Goal: Task Accomplishment & Management: Manage account settings

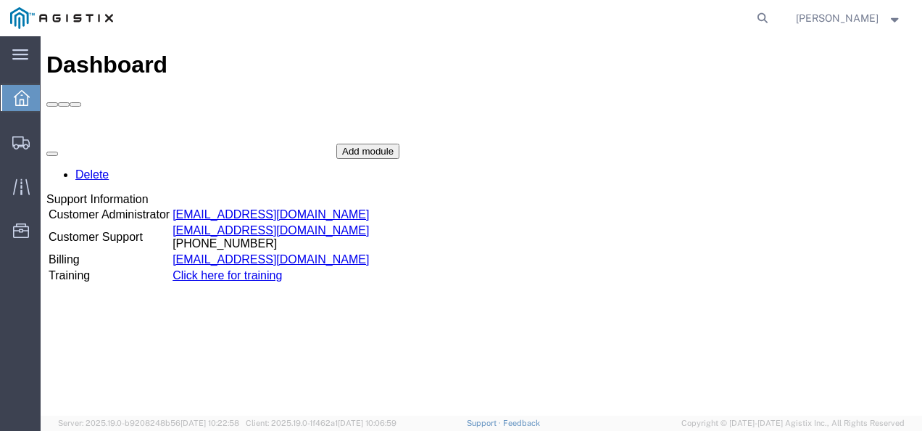
click at [869, 257] on div "Delete Support Information Customer Administrator [EMAIL_ADDRESS][DOMAIN_NAME] …" at bounding box center [481, 253] width 870 height 218
drag, startPoint x: 560, startPoint y: 451, endPoint x: 505, endPoint y: 400, distance: 74.4
click at [505, 400] on div "Dashboard Delete Support Information Customer Administrator [EMAIL_ADDRESS][DOM…" at bounding box center [481, 240] width 870 height 379
click at [773, 16] on icon at bounding box center [763, 18] width 20 height 20
paste input "56765483"
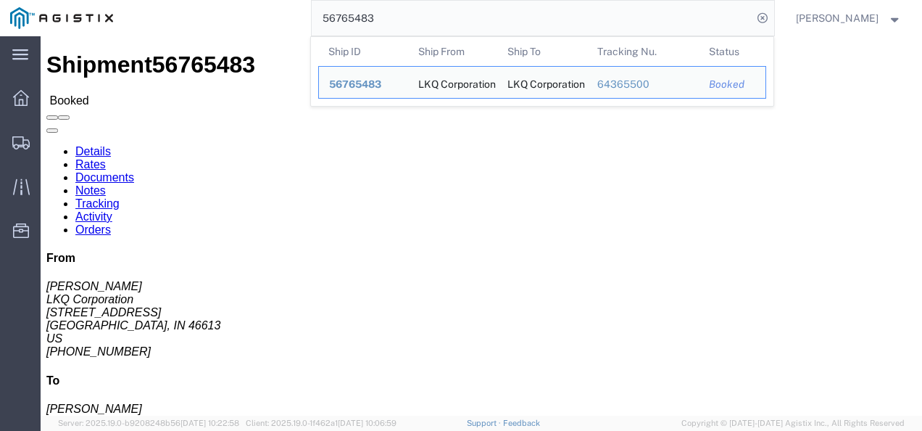
click at [402, 0] on form "56765483 Ship ID Ship From Ship To Tracking Nu. Status Ship ID 56765483 Ship Fr…" at bounding box center [543, 18] width 464 height 36
click at [401, 15] on input "56765483" at bounding box center [532, 18] width 441 height 35
click at [347, 36] on form "56765483 Ship ID Ship From Ship To Tracking Nu. Status Ship ID 56765483 Ship Fr…" at bounding box center [543, 18] width 464 height 36
paste input "56838217"
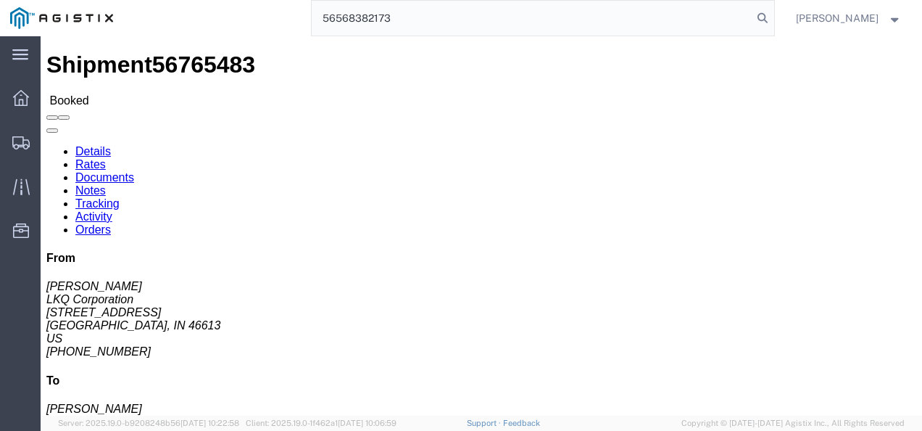
click at [462, 25] on input "56568382173" at bounding box center [532, 18] width 441 height 35
paste input "838217"
drag, startPoint x: 339, startPoint y: 268, endPoint x: 343, endPoint y: 277, distance: 9.4
click div "Shipment Detail Ship From LKQ Corporation ([PERSON_NAME]) 1255 [STREET_ADDRESS]…"
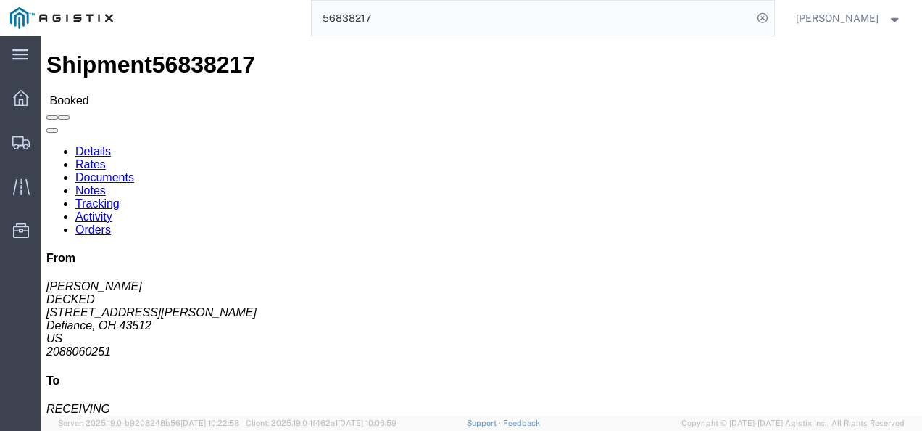
drag, startPoint x: 343, startPoint y: 277, endPoint x: 248, endPoint y: 261, distance: 96.3
click div "Shipment Detail Ship From DECKED ([PERSON_NAME]) [STREET_ADDRESS][PERSON_NAME] …"
click div "From [PERSON_NAME] DECKED [STREET_ADDRESS][PERSON_NAME] US 2088060251 To RECEIV…"
click address "RECEIVING KAO [STREET_ADDRESS][PERSON_NAME] [PHONE_NUMBER]"
drag, startPoint x: 408, startPoint y: 231, endPoint x: 424, endPoint y: 367, distance: 137.3
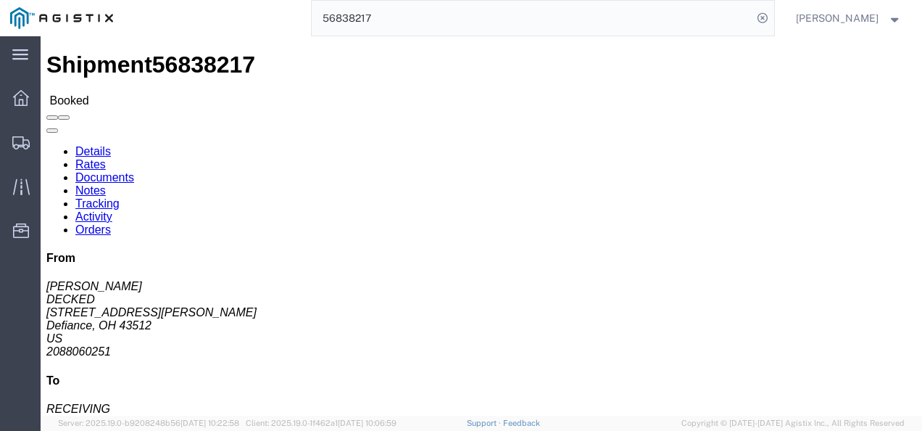
click div "Ship From DECKED ([PERSON_NAME]) [STREET_ADDRESS][PERSON_NAME] 2088060251 [EMAI…"
click at [458, 25] on input "56838217" at bounding box center [532, 18] width 441 height 35
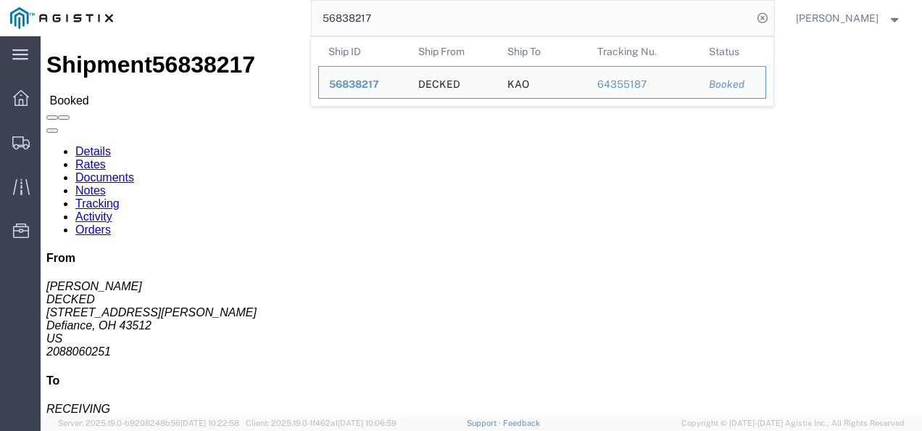
click at [458, 25] on input "56838217" at bounding box center [532, 18] width 441 height 35
paste input "152004"
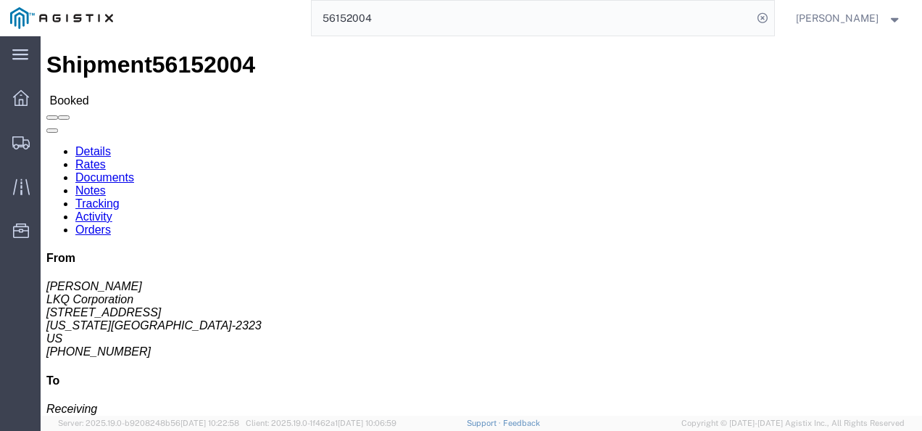
click div "Ship From LKQ Corporation (Max Price) 1586 [STREET_ADDRESS][PERSON_NAME][US_STA…"
click h4 "Routing & Vehicle Information"
drag, startPoint x: 549, startPoint y: 194, endPoint x: 554, endPoint y: 212, distance: 18.8
click div "Ship From LKQ Corporation (Max Price) 1586 [STREET_ADDRESS][PERSON_NAME][US_STA…"
drag, startPoint x: 477, startPoint y: 257, endPoint x: 138, endPoint y: 242, distance: 339.7
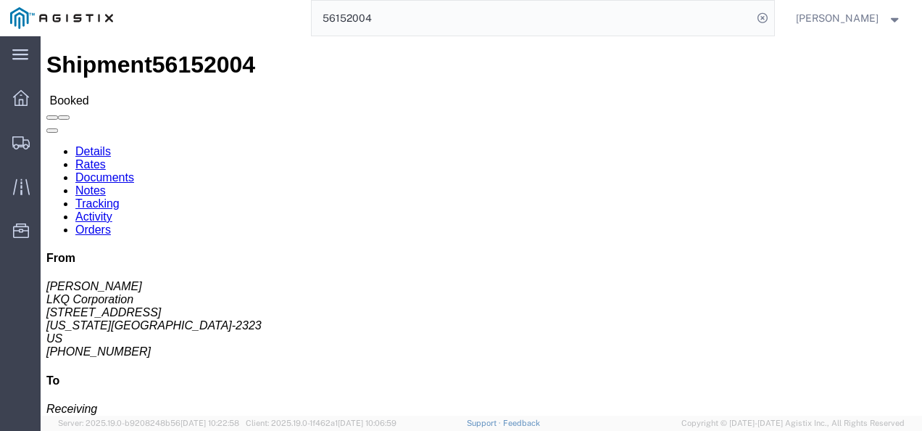
click div "Shipment Detail Ship From LKQ Corporation (Max Price) 1586 [STREET_ADDRESS][PER…"
drag, startPoint x: 827, startPoint y: 152, endPoint x: 782, endPoint y: 173, distance: 49.6
click address "Max Price LKQ Corporation [STREET_ADDRESS][PERSON_NAME][US_STATE] [PHONE_NUMBER]"
click at [408, 9] on input "56152004" at bounding box center [532, 18] width 441 height 35
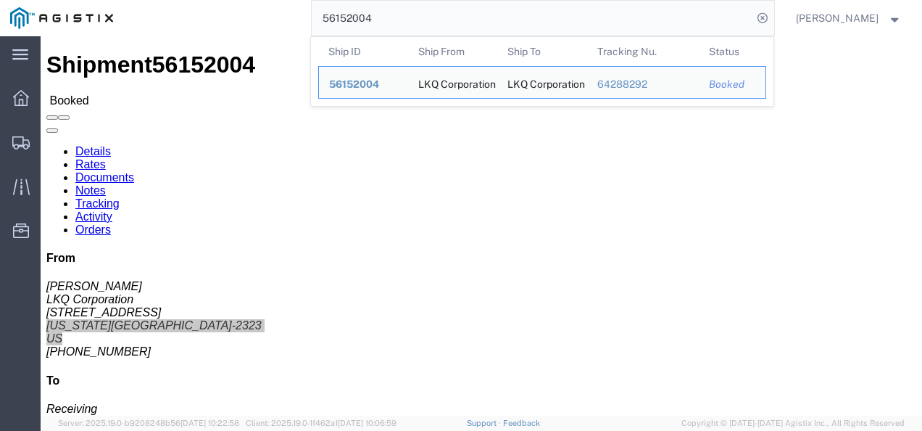
click at [408, 9] on input "56152004" at bounding box center [532, 18] width 441 height 35
paste input "878120"
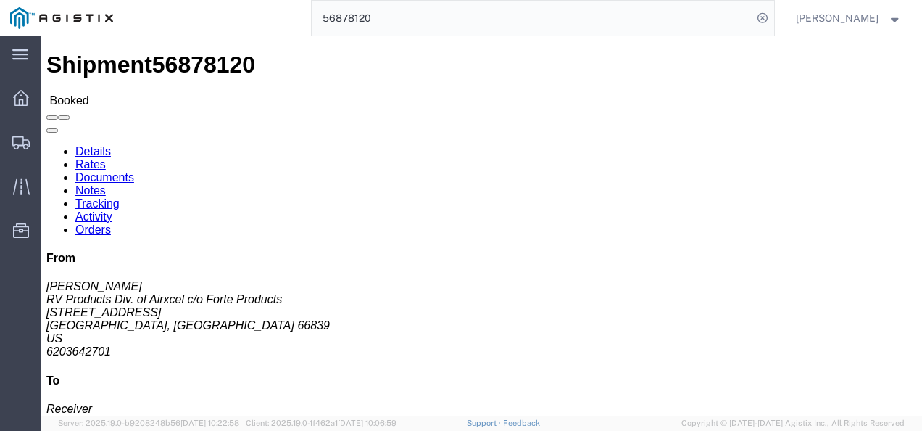
click div "Shipment Detail Ship From RV Products Div. of Airxcel c/o Forte Products ([PERS…"
drag, startPoint x: 537, startPoint y: 212, endPoint x: 525, endPoint y: 218, distance: 13.0
click div "Ship From RV Products Div. of Airxcel c/o Forte Products ([PERSON_NAME]) [STREE…"
click div "Shipment Detail Ship From RV Products Div. of Airxcel c/o Forte Products ([PERS…"
click at [457, 15] on input "56878120" at bounding box center [532, 18] width 441 height 35
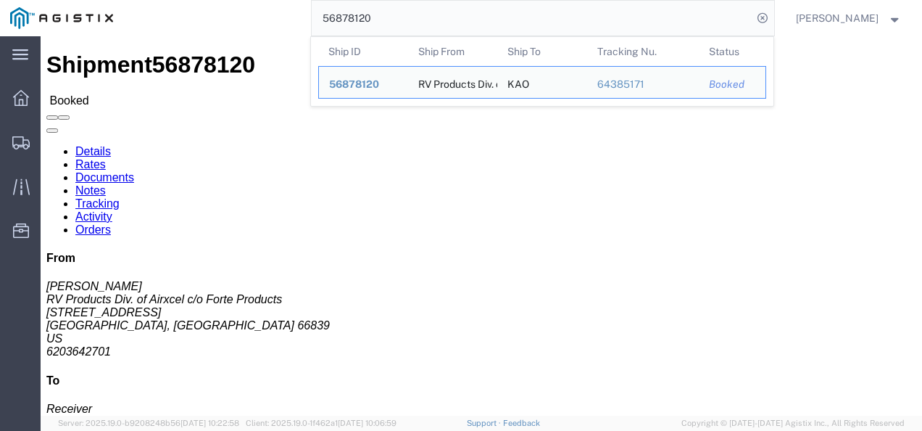
click at [457, 15] on input "56878120" at bounding box center [532, 18] width 441 height 35
paste input "89504"
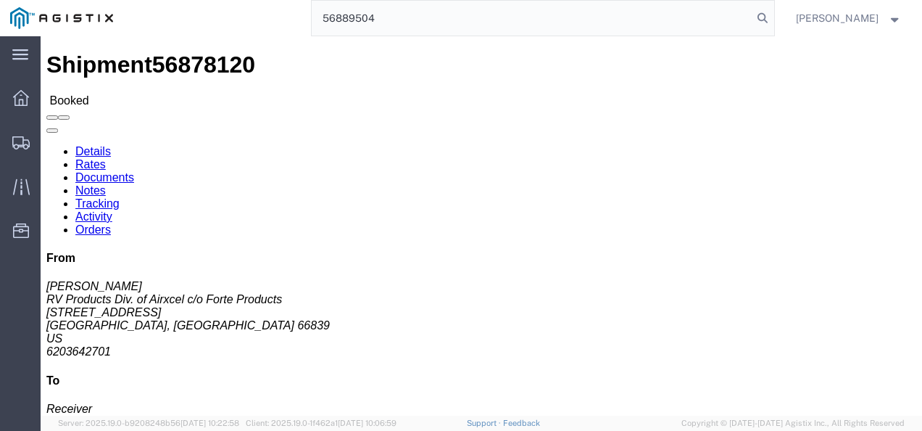
type input "56889504"
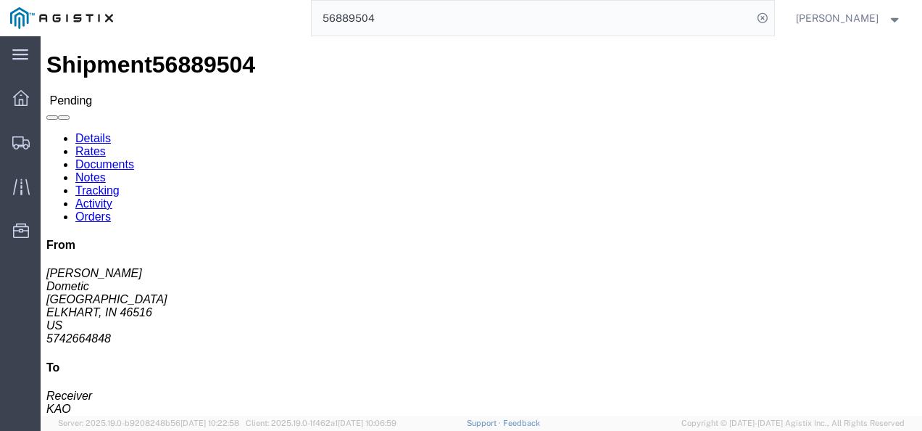
click div "Ship From Dometic ([PERSON_NAME]) [STREET_ADDRESS] 5742664848 [EMAIL_ADDRESS][D…"
click div "Pickup & Delivery Dates [DATE] 08:00 - [DATE] 15:00 [DATE] 09:00 - [DATE] 09:01…"
click link "Rates"
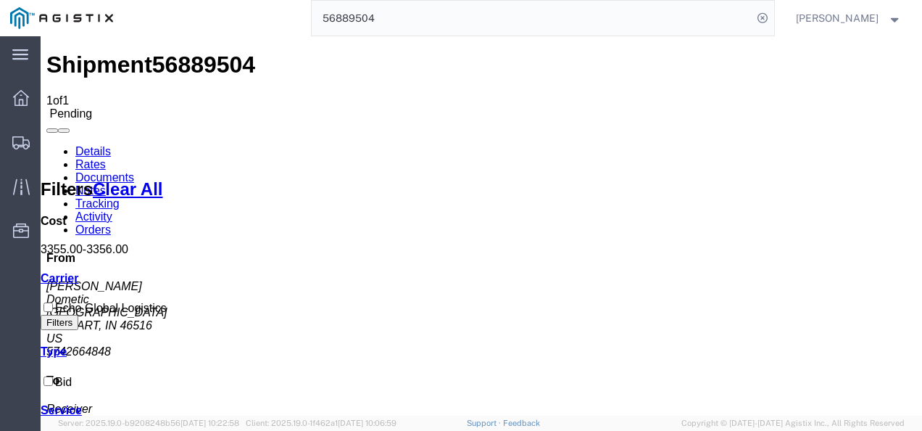
click at [106, 184] on link "Notes" at bounding box center [90, 190] width 30 height 12
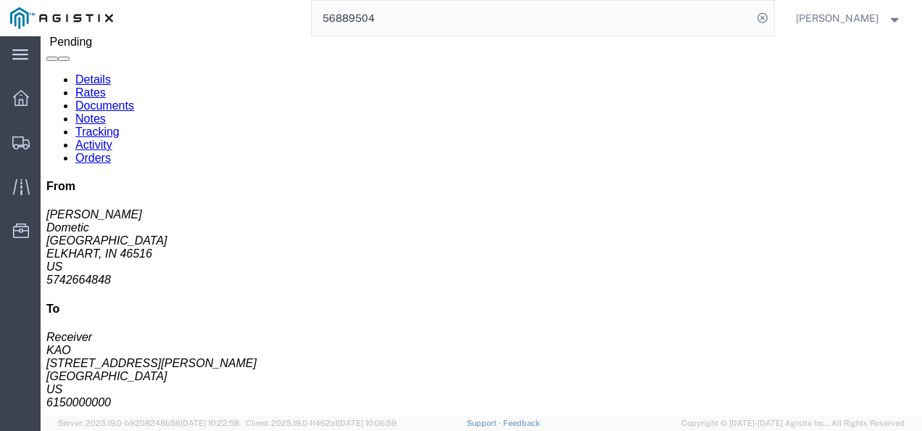
scroll to position [28, 0]
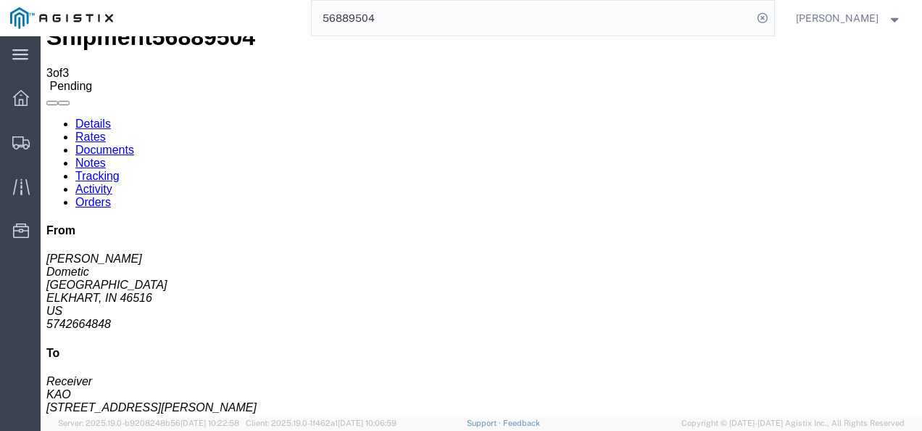
click at [86, 117] on link "Details" at bounding box center [93, 123] width 36 height 12
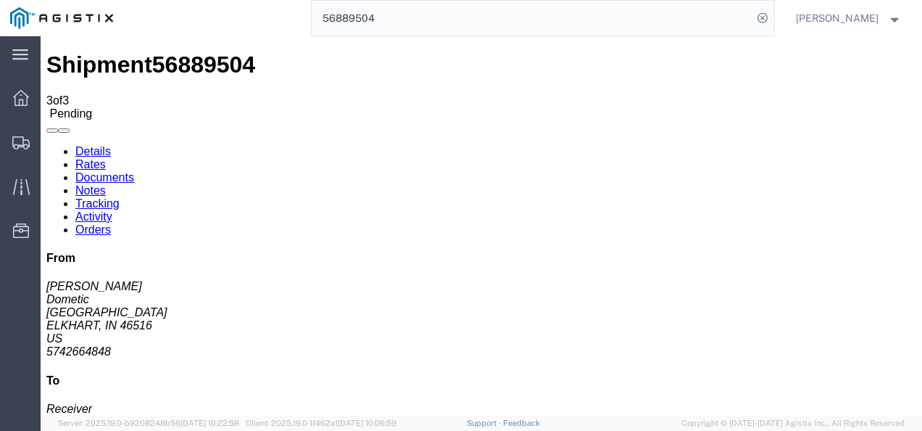
click button "Enter / Modify Bid"
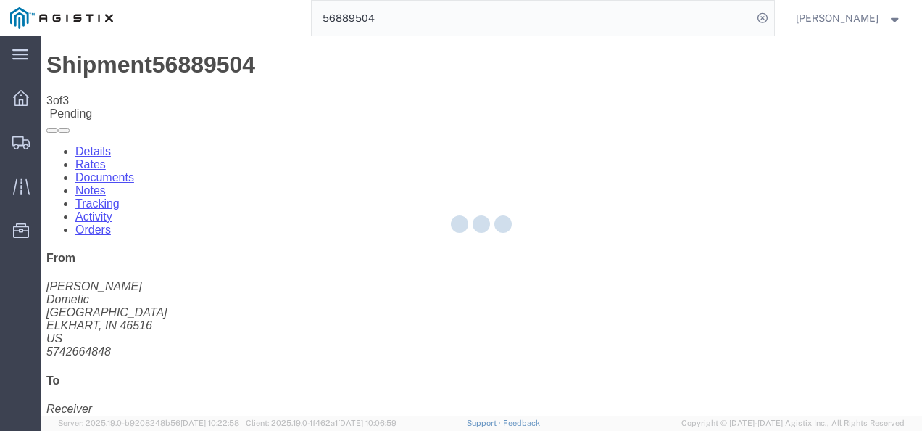
select select "4622"
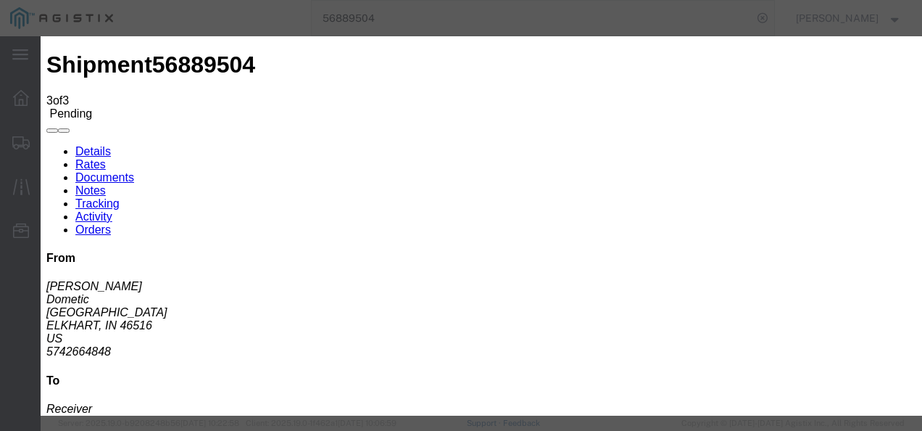
click link "ks_ga - Echo Global Logistics - TL Standard 3 - 5 Day"
drag, startPoint x: 764, startPoint y: 223, endPoint x: 357, endPoint y: 210, distance: 407.7
click div "Mode Select Air Less than Truckload Multi-Leg Ocean Freight Rail Small Parcel T…"
type input "2600"
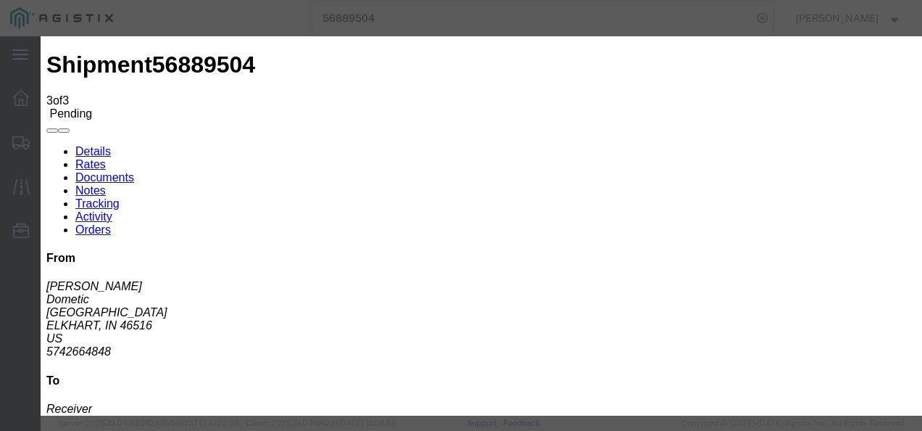
click button "Submit"
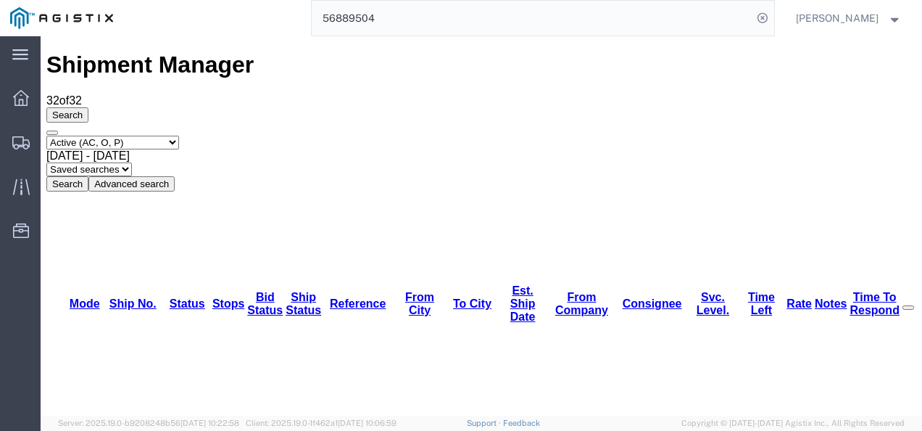
click at [854, 136] on div "Select status Active (AC, O, P) All Approved Awaiting Confirmation (AC) Booked …" at bounding box center [481, 164] width 870 height 56
click at [50, 133] on span "Shipments" at bounding box center [45, 142] width 10 height 29
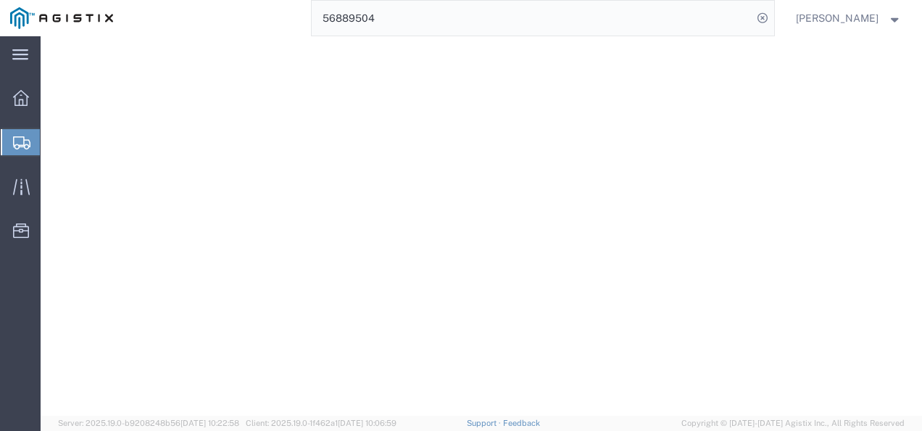
scroll to position [363, 0]
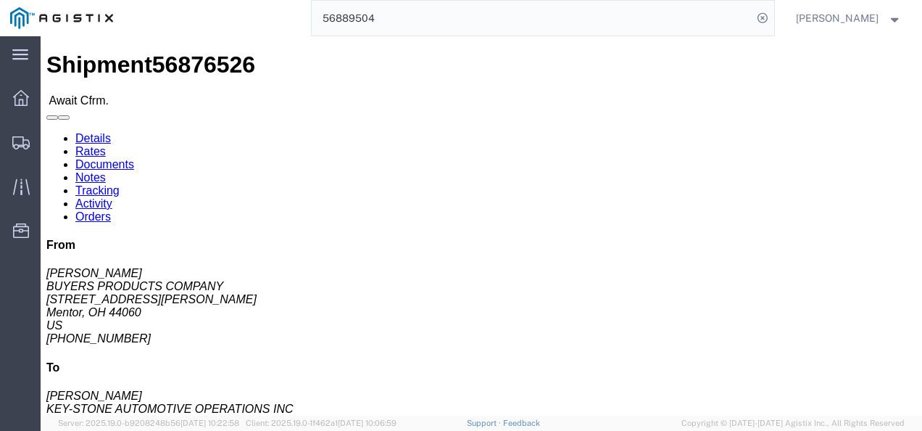
click div "Ship To KEY-STONE AUTOMOTIVE OPERATIONS INC ([PERSON_NAME]) [STREET_ADDRESS][US…"
click link "Rates"
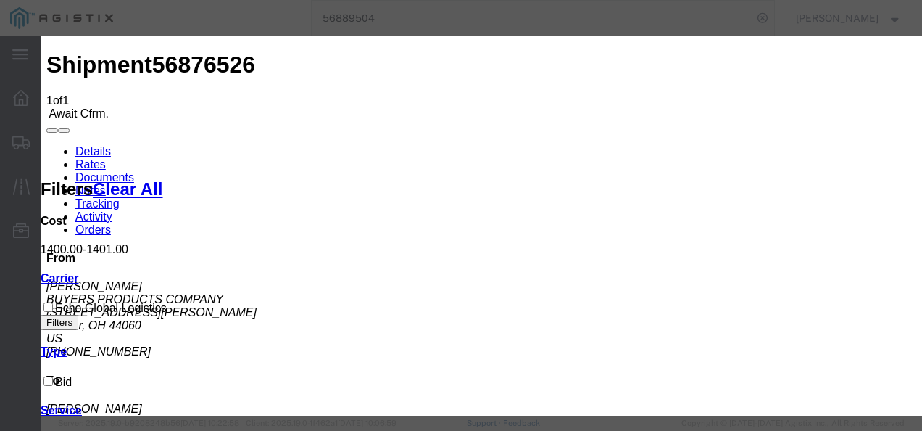
type input "1987213987"
type input "2984377498"
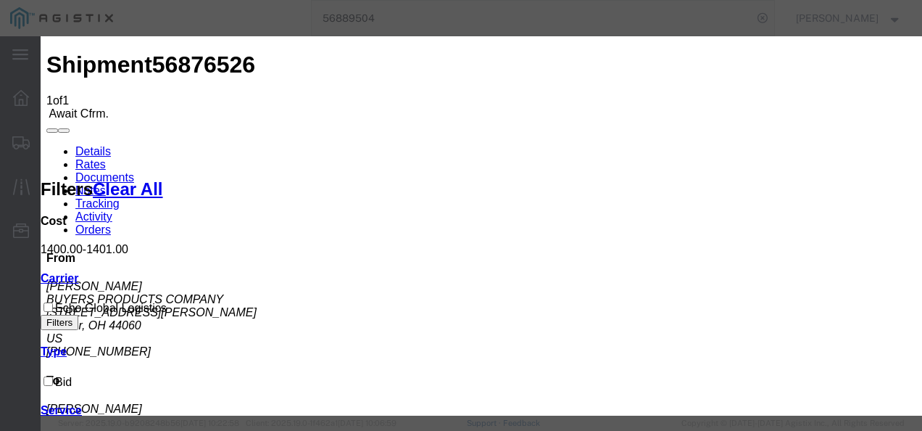
type input "98721398797"
type input "98721321793798"
drag, startPoint x: 571, startPoint y: 257, endPoint x: 605, endPoint y: 286, distance: 44.8
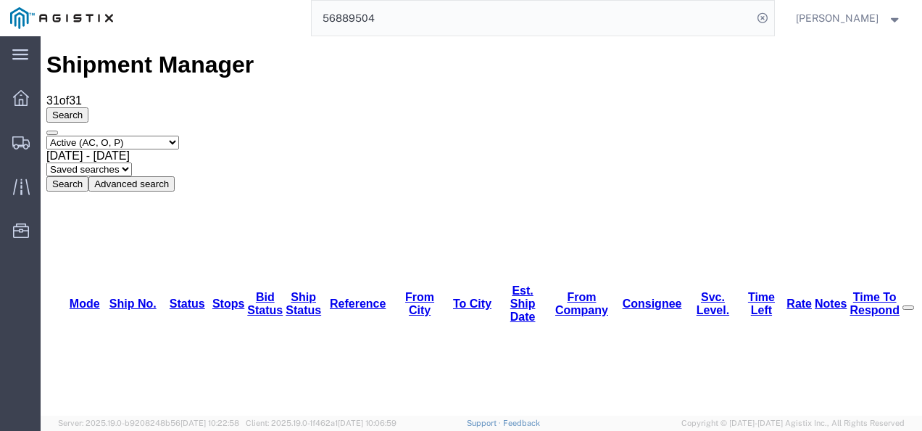
click at [479, 13] on input "56889504" at bounding box center [532, 18] width 441 height 35
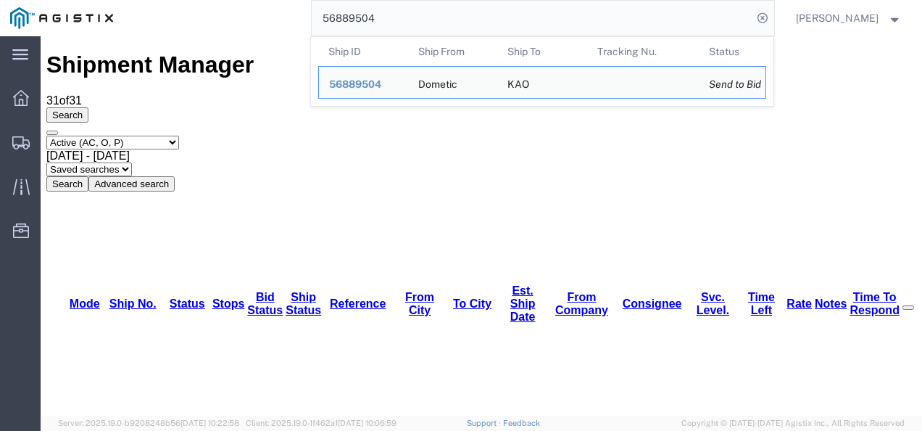
click at [479, 13] on input "56889504" at bounding box center [532, 18] width 441 height 35
paste input "94452"
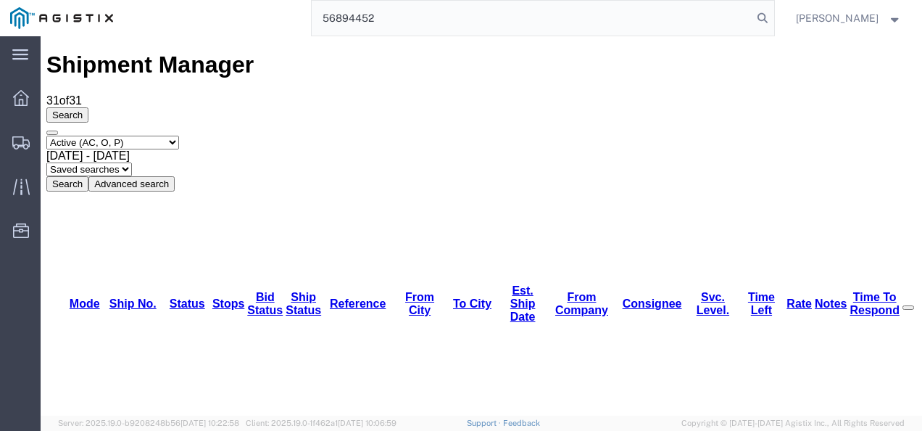
type input "56894452"
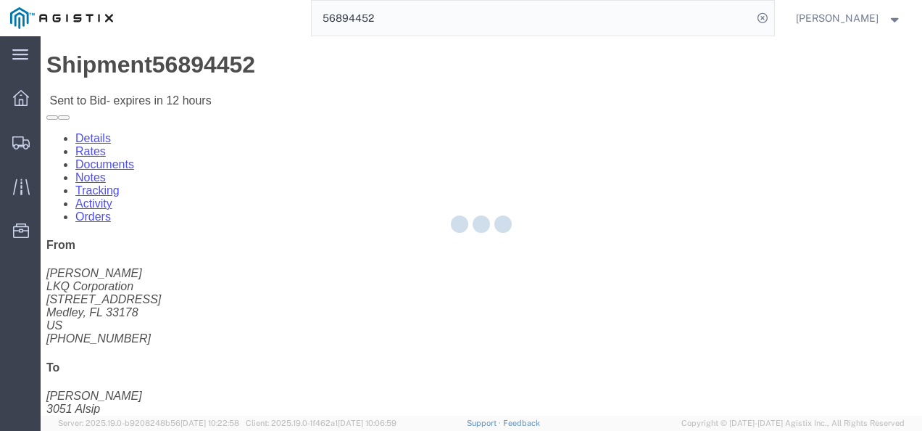
click at [451, 250] on div at bounding box center [482, 225] width 882 height 379
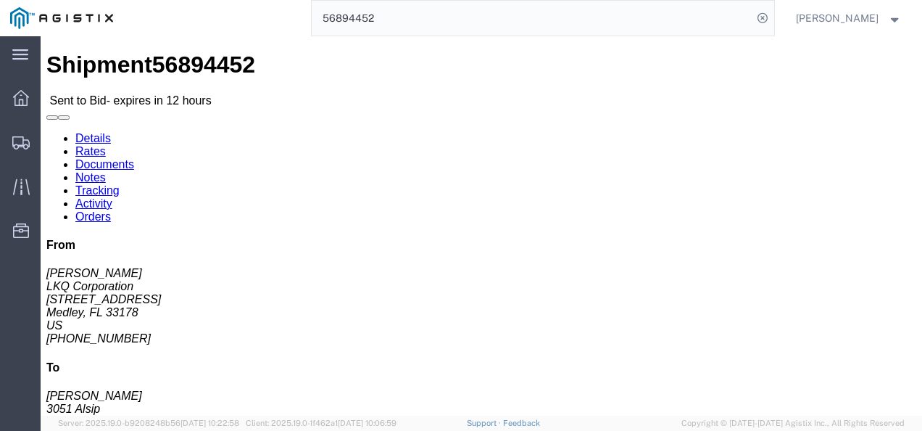
click link "Notes"
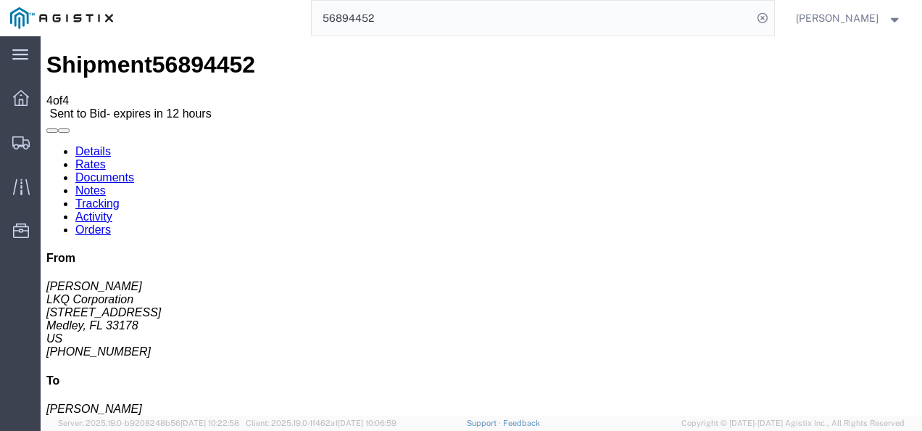
click at [101, 145] on link "Details" at bounding box center [93, 151] width 36 height 12
click button "Ignore Bid"
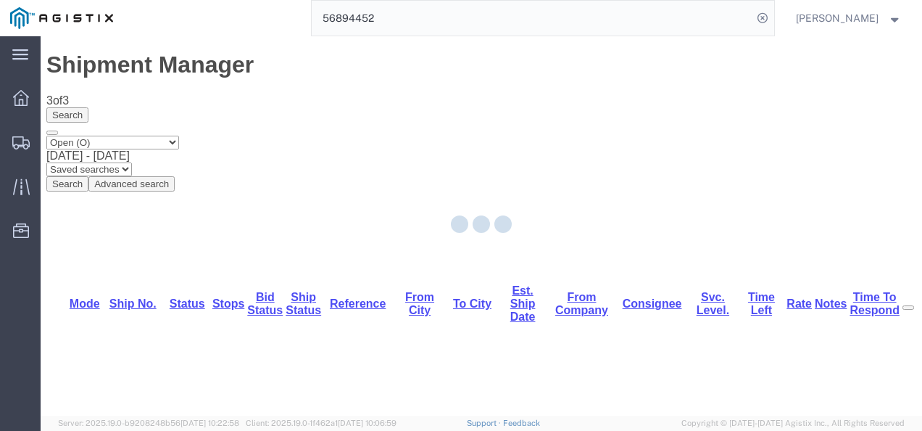
drag, startPoint x: 329, startPoint y: 171, endPoint x: 313, endPoint y: 170, distance: 16.0
click at [322, 171] on div at bounding box center [482, 225] width 882 height 379
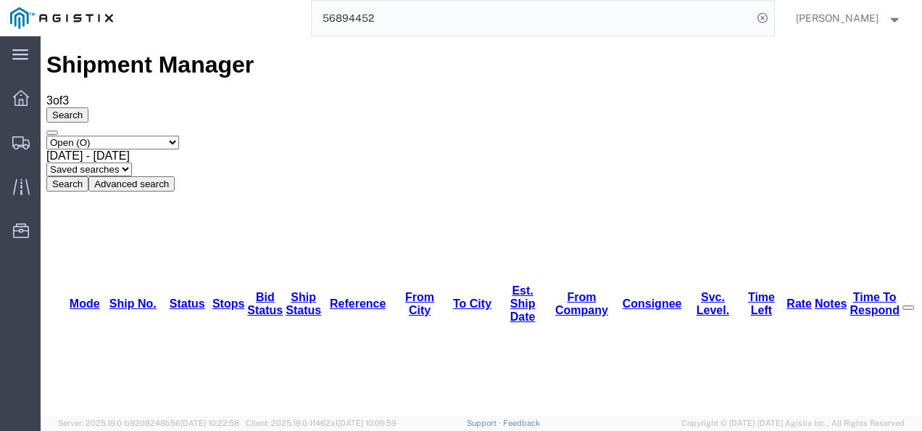
click at [553, 3] on input "56894452" at bounding box center [532, 18] width 441 height 35
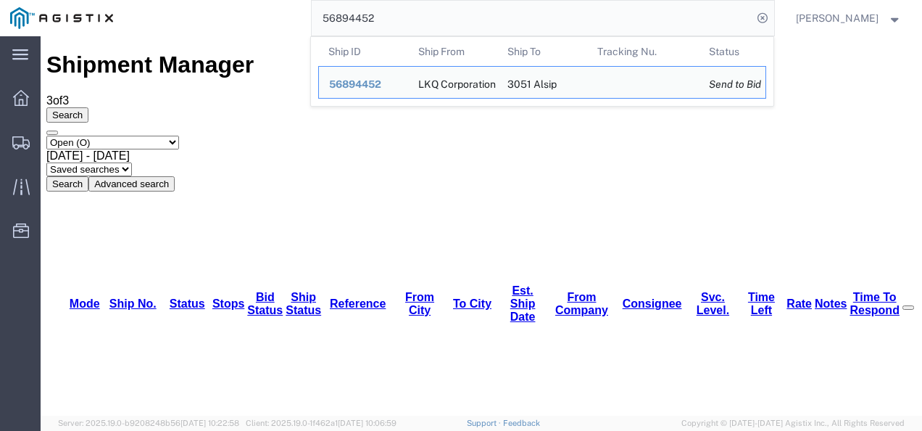
click at [551, 4] on input "56894452" at bounding box center [532, 18] width 441 height 35
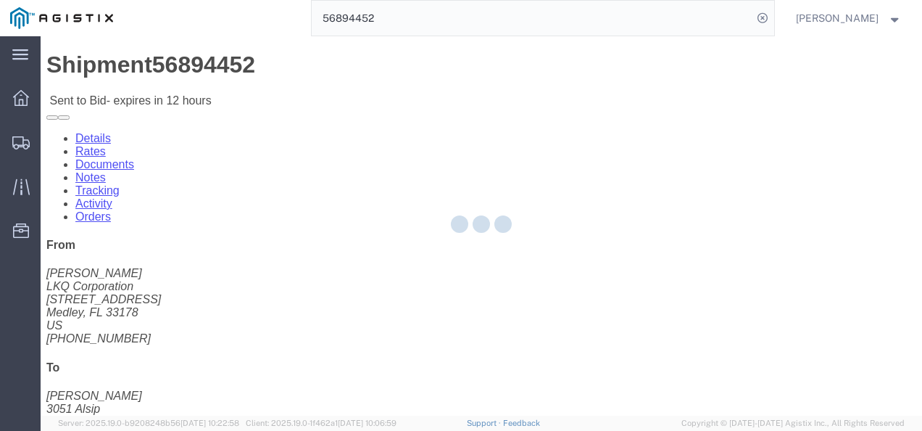
drag, startPoint x: 513, startPoint y: 288, endPoint x: 576, endPoint y: 303, distance: 64.2
click div "Leg 1 - Truckload Vehicle 1: Standard Dry Van (53 Feet) Number of trucks: 1"
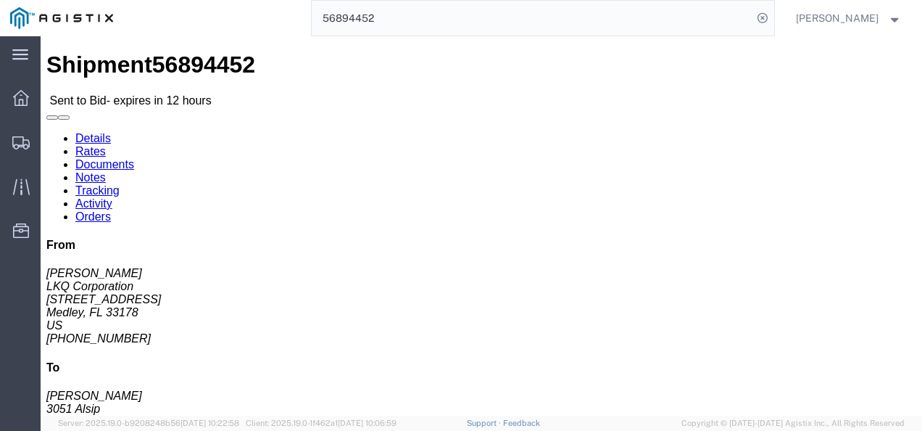
click link "Rates"
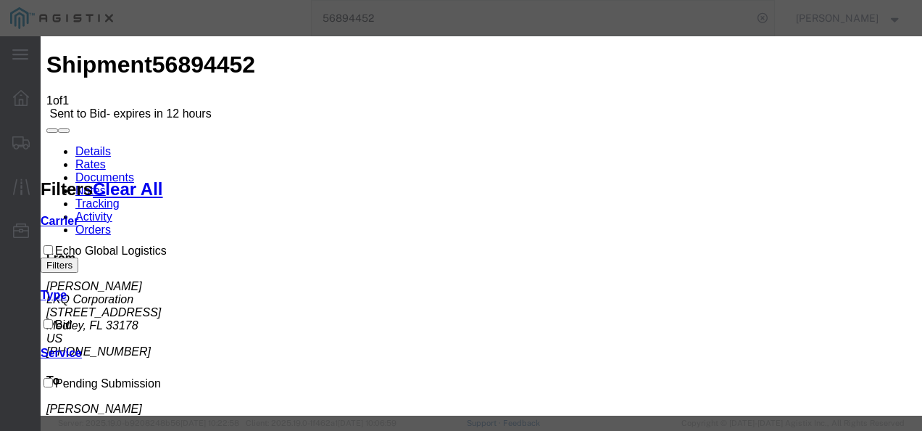
select select "4622"
select select "13989"
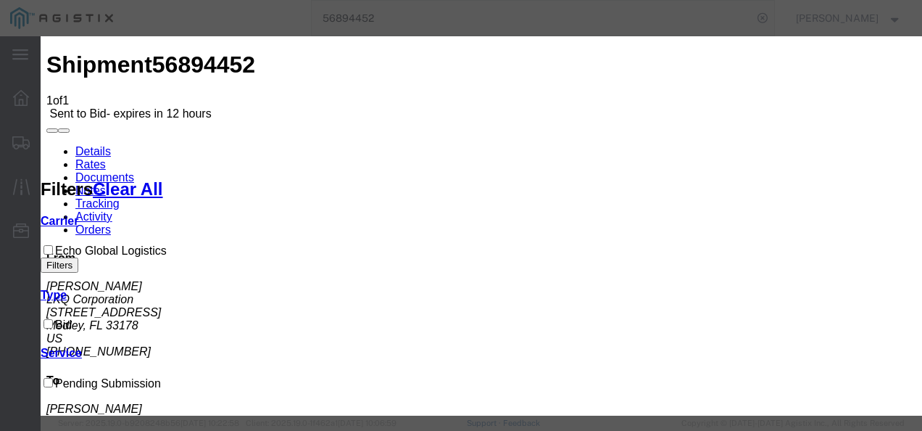
type input "34214"
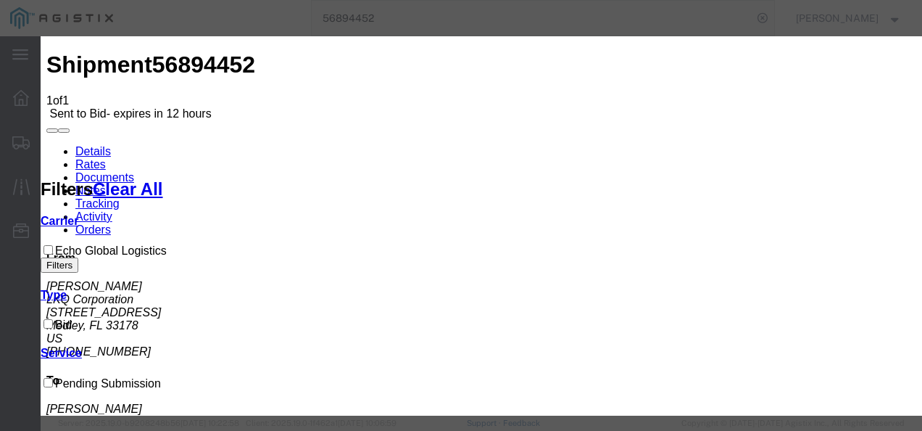
type input "2500"
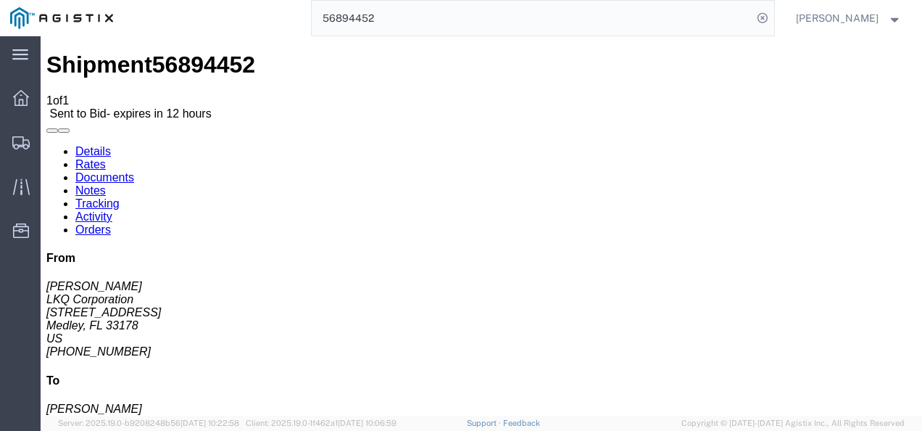
drag, startPoint x: 500, startPoint y: 337, endPoint x: 572, endPoint y: 452, distance: 135.2
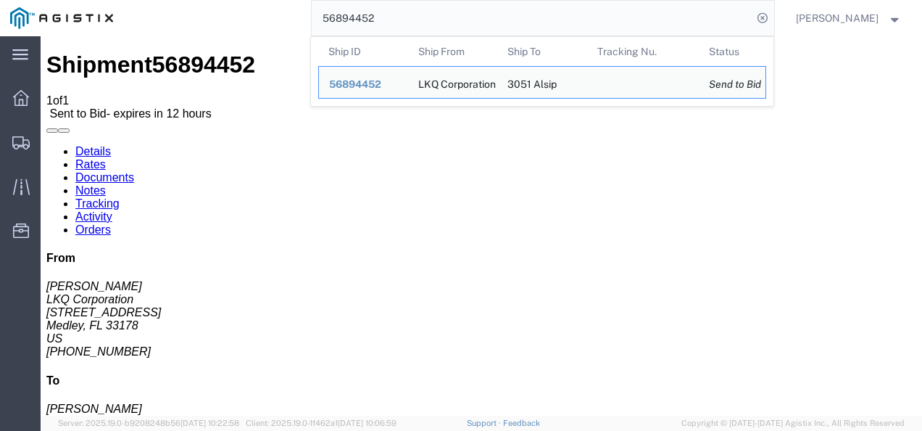
click at [402, 33] on input "56894452" at bounding box center [532, 18] width 441 height 35
paste input "89519"
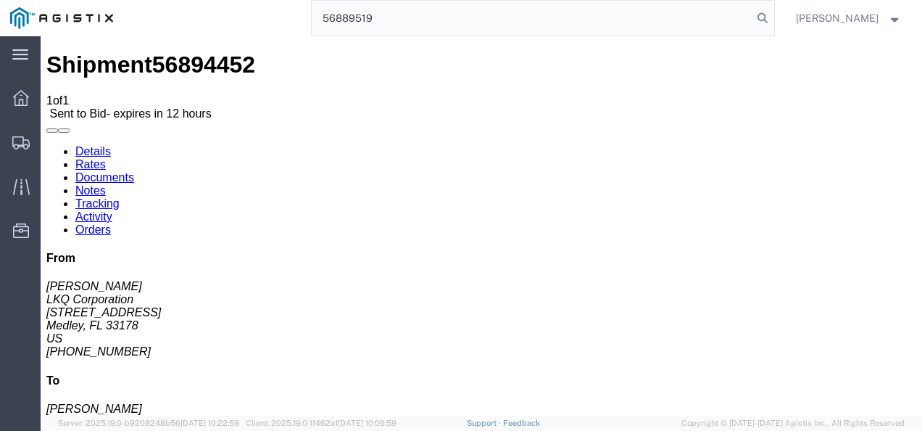
type input "56889519"
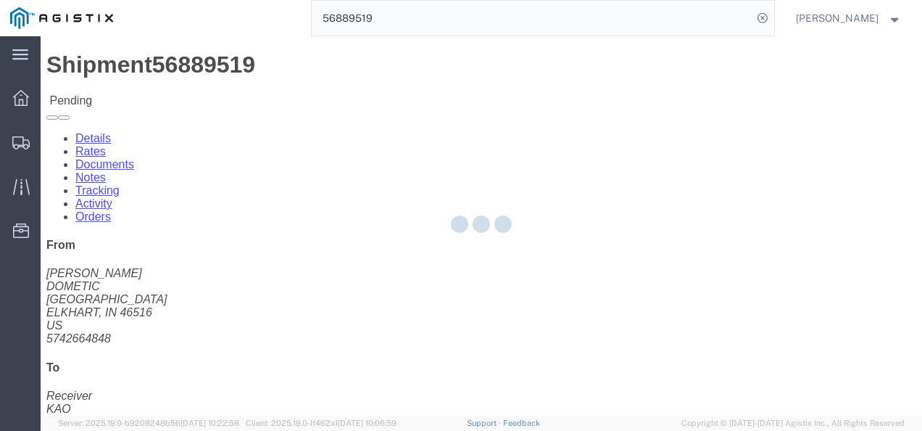
drag, startPoint x: 406, startPoint y: 261, endPoint x: 552, endPoint y: 314, distance: 155.1
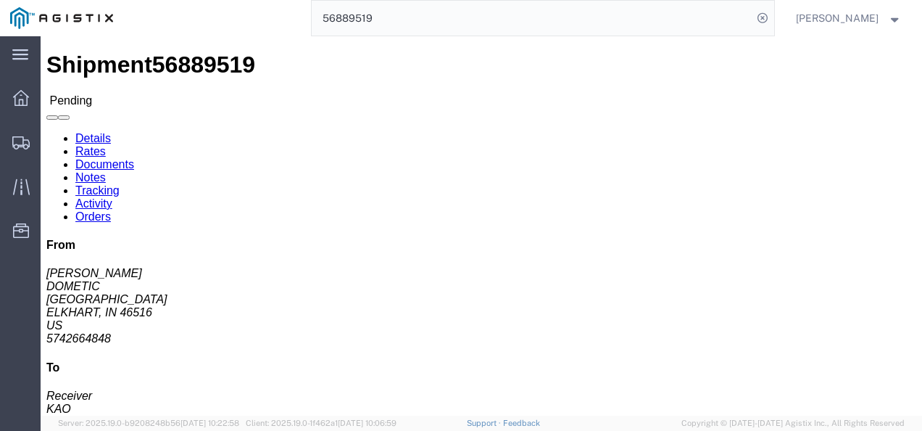
click link "Rates"
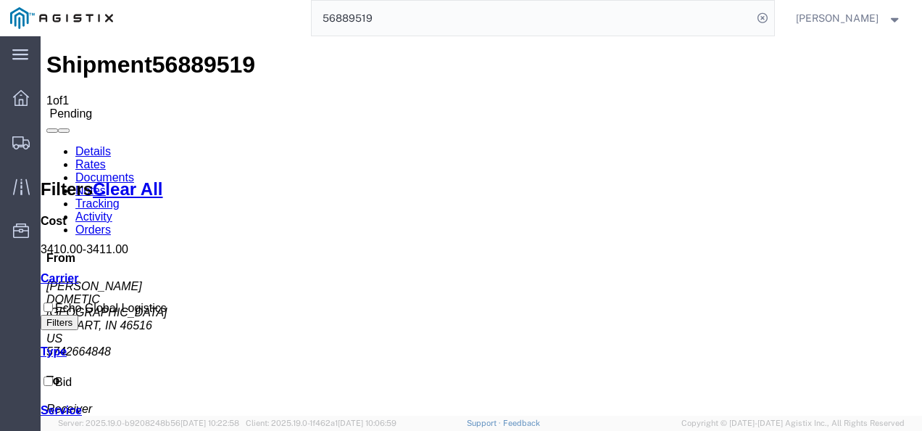
click at [80, 145] on link "Details" at bounding box center [93, 151] width 36 height 12
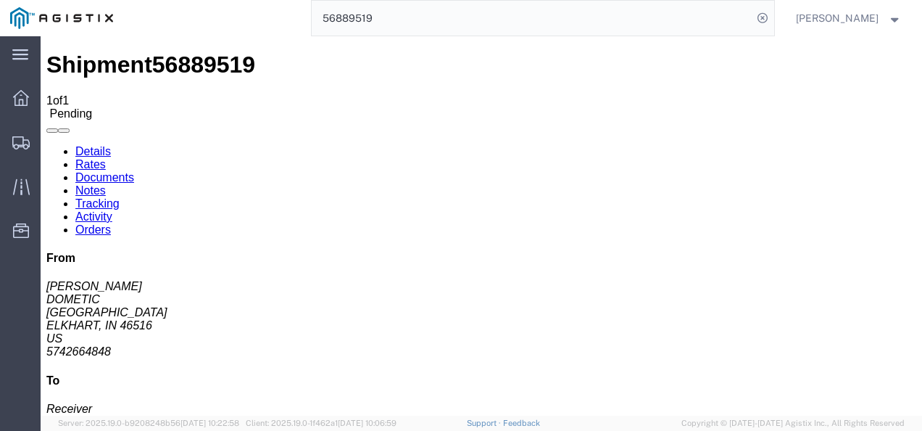
click button "Enter / Modify Bid"
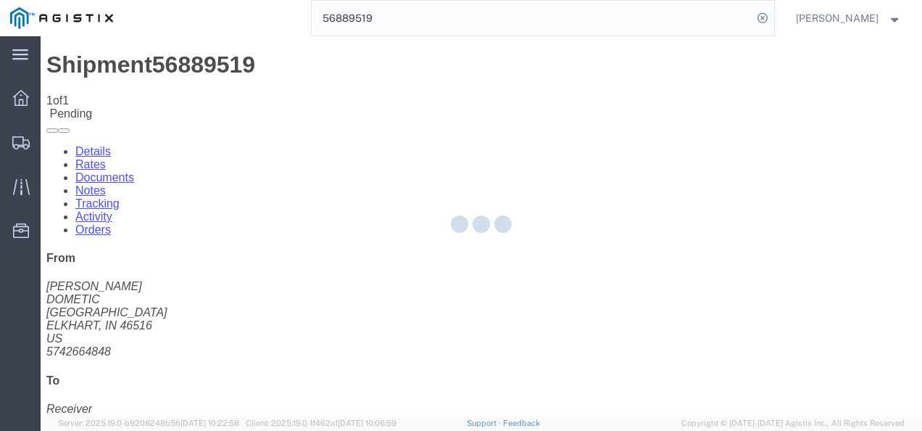
select select "4622"
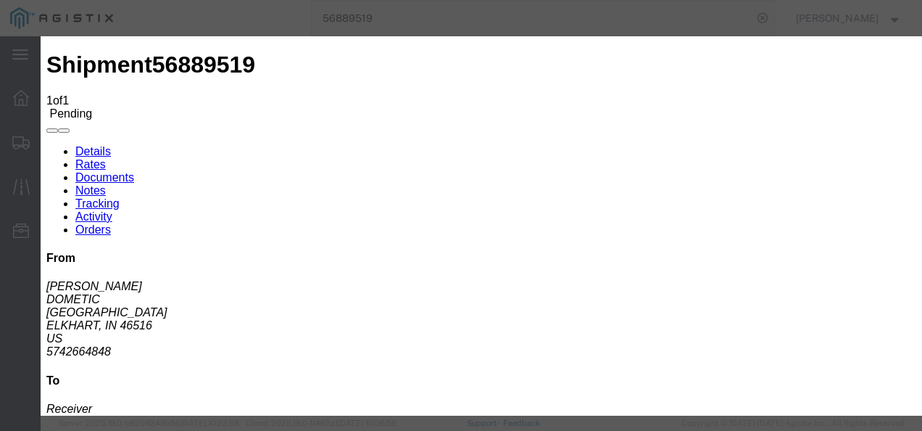
click link "ks_ga - Echo Global Logistics - TL Standard 3 - 5 Day"
drag, startPoint x: 758, startPoint y: 223, endPoint x: 270, endPoint y: 207, distance: 489.0
click div "Mode Select Air Less than Truckload Multi-Leg Ocean Freight Rail Small Parcel T…"
type input "2950"
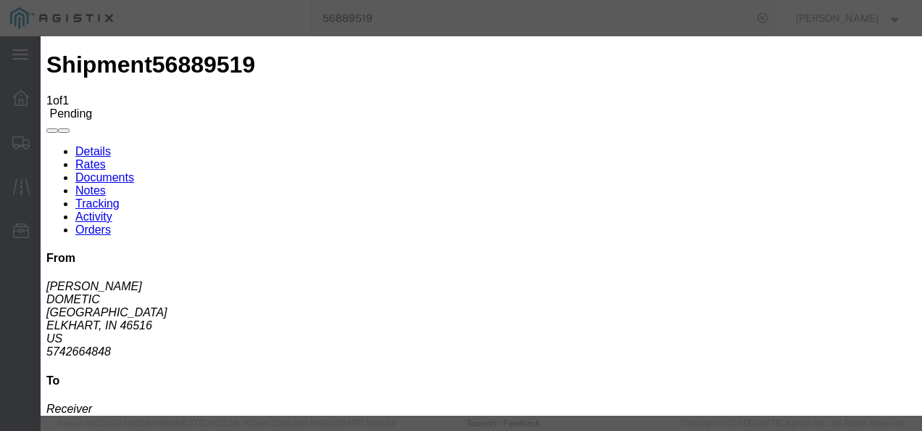
click button "Submit"
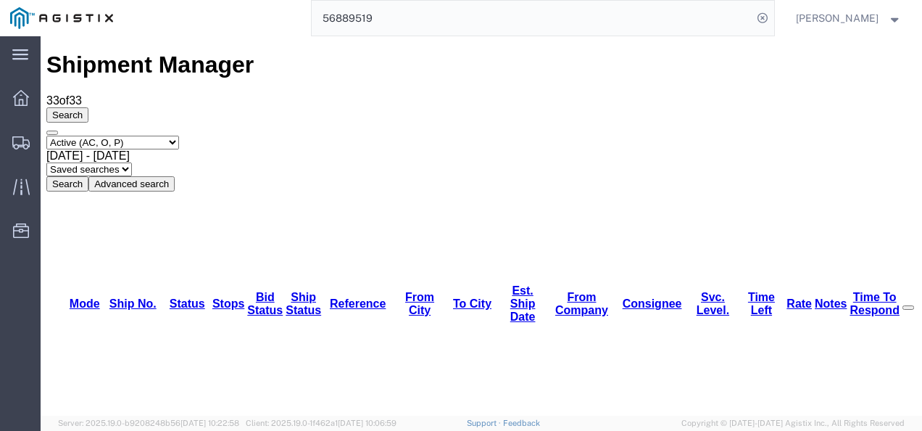
click at [485, 5] on input "56889519" at bounding box center [532, 18] width 441 height 35
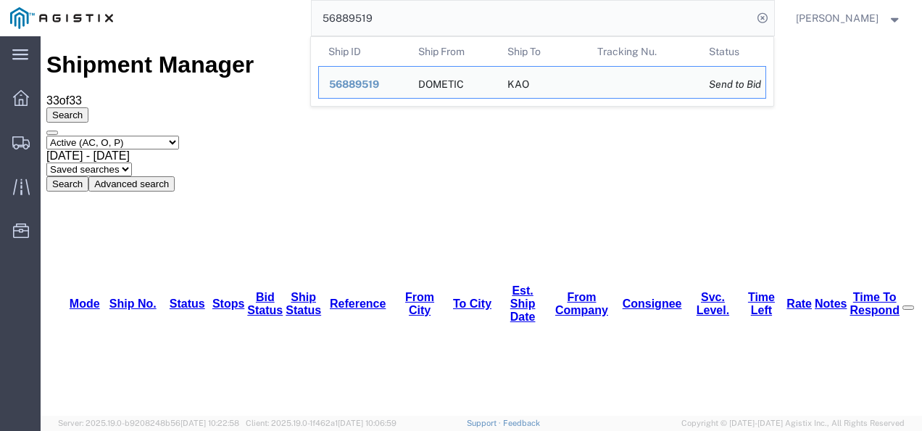
click at [485, 5] on input "56889519" at bounding box center [532, 18] width 441 height 35
paste input "04"
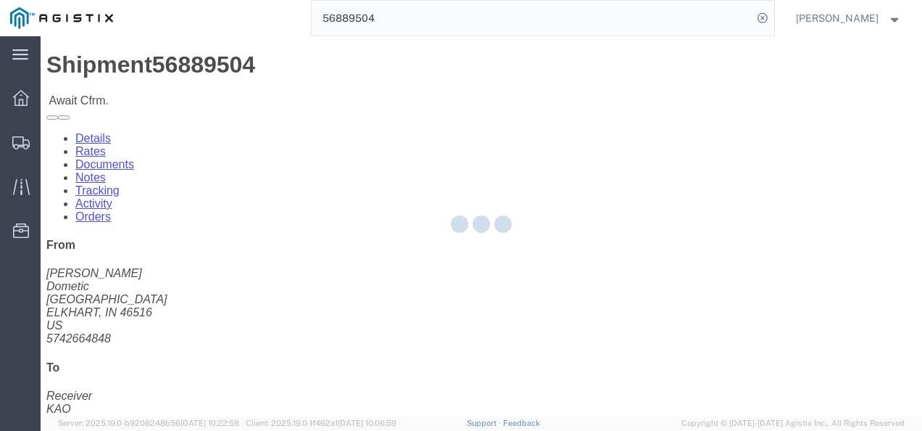
click at [487, 283] on div at bounding box center [482, 225] width 882 height 379
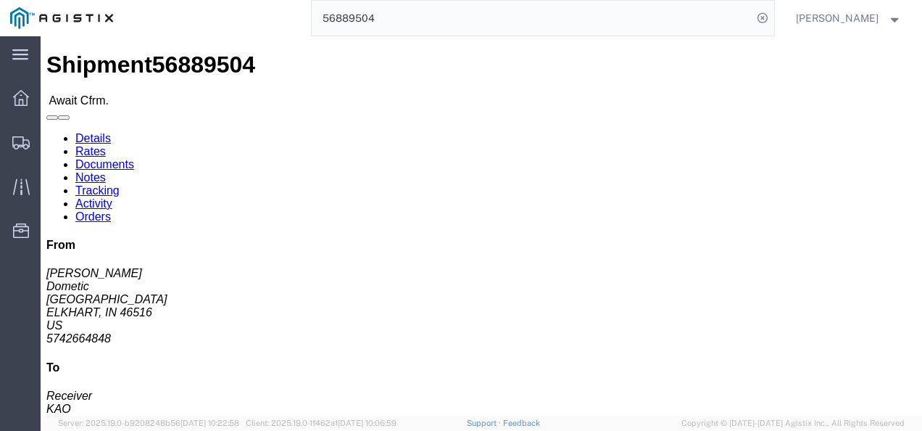
click div "Shipment Detail Ship From Dometic ([PERSON_NAME]) [STREET_ADDRESS] 5742664848 […"
drag, startPoint x: 80, startPoint y: 239, endPoint x: 463, endPoint y: 326, distance: 393.2
click div "Ship From Dometic ([PERSON_NAME]) [STREET_ADDRESS] 5742664848 [EMAIL_ADDRESS][D…"
click div "Leg 1 - Truckload Vehicle 1: Standard Dry Van (53 Feet) Number of trucks: 1"
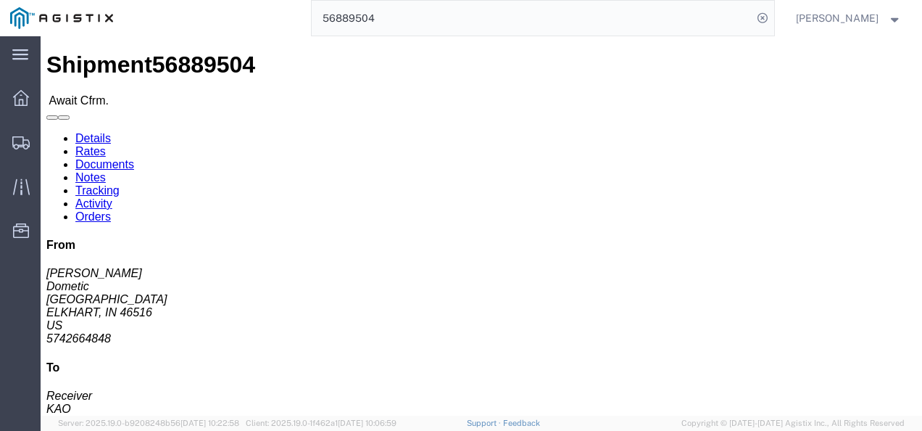
click div "Shipment Detail Ship From Dometic ([PERSON_NAME]) [STREET_ADDRESS] 5742664848 […"
drag, startPoint x: 422, startPoint y: 244, endPoint x: 350, endPoint y: 246, distance: 71.8
click h4 "Routing & Vehicle Information"
drag, startPoint x: 828, startPoint y: 265, endPoint x: 809, endPoint y: 261, distance: 19.3
click address "Receiver KAO [STREET_ADDRESS][PERSON_NAME] 6150000000"
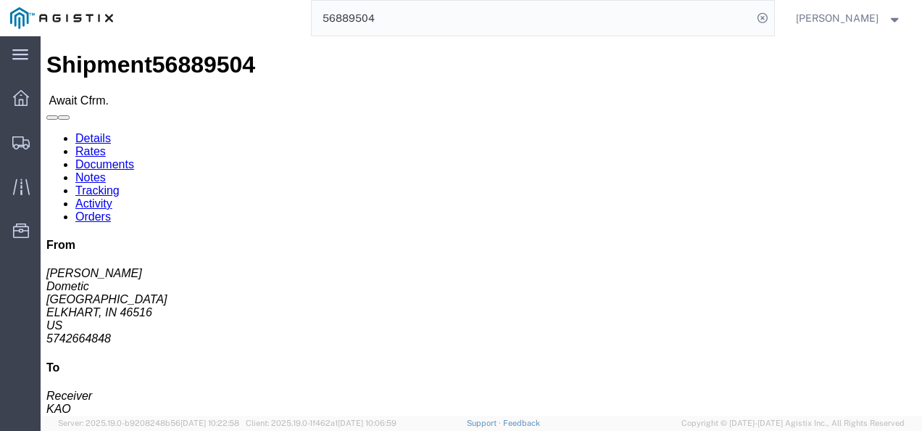
drag, startPoint x: 714, startPoint y: 194, endPoint x: 633, endPoint y: 212, distance: 83.1
click form "Shipment 56889504 Await Cfrm. Details Rates Documents Notes Tracking Activity O…"
drag, startPoint x: 377, startPoint y: 270, endPoint x: 405, endPoint y: 374, distance: 107.3
click div "Leg 1 - Truckload Vehicle 1: Standard Dry Van (53 Feet) Number of trucks: 1"
click div "Shipment Detail Ship From Dometic ([PERSON_NAME]) [STREET_ADDRESS] 5742664848 […"
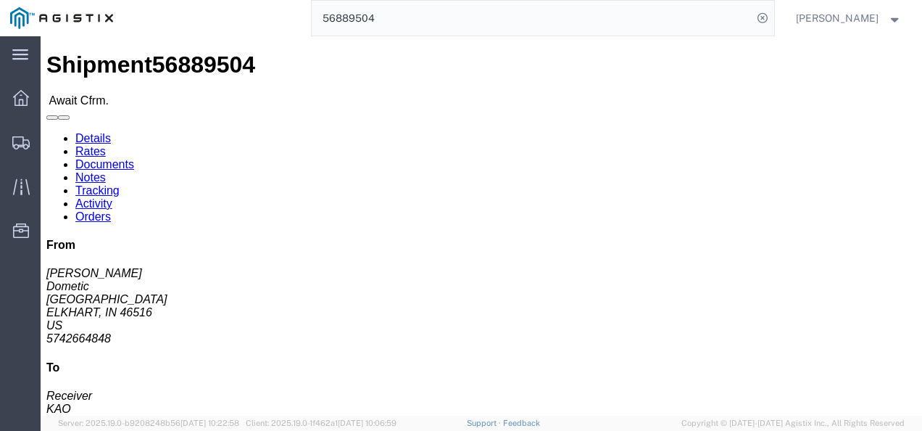
click link "Notes"
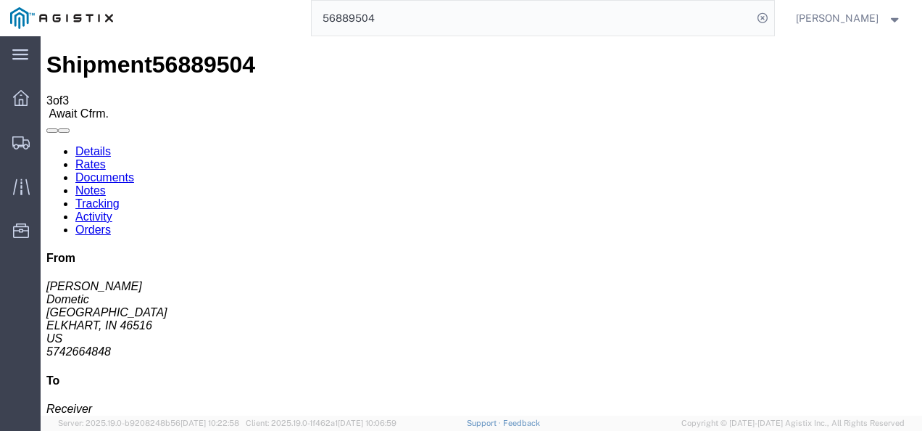
drag, startPoint x: 438, startPoint y: 286, endPoint x: 344, endPoint y: 230, distance: 109.6
drag, startPoint x: 434, startPoint y: 283, endPoint x: 339, endPoint y: 217, distance: 115.1
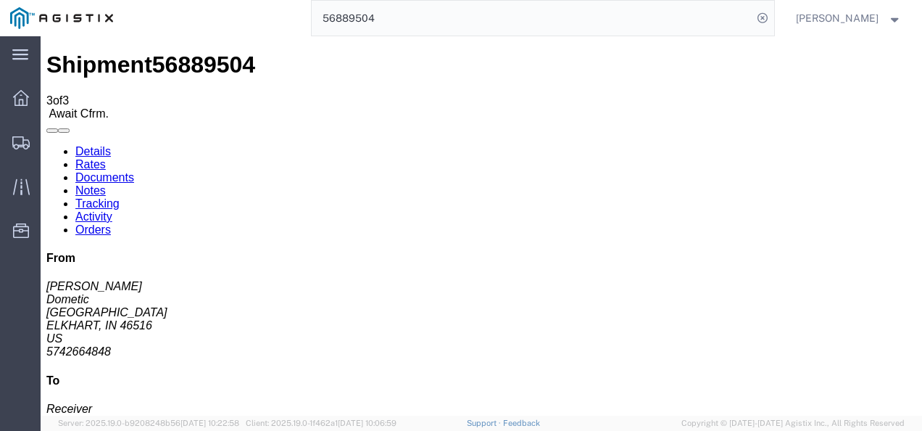
copy span "Notes: SKID 1- 45X45X75- SKID 2- 31X31X67 SKID 3- 42X31X69 SKID 4 - 48X40X82 SK…"
click at [88, 145] on link "Details" at bounding box center [93, 151] width 36 height 12
click div "Ship From Dometic ([PERSON_NAME]) [STREET_ADDRESS] 5742664848 [EMAIL_ADDRESS][D…"
click div "Leg 1 - Truckload Vehicle 1: Standard Dry Van (53 Feet) Number of trucks: 1"
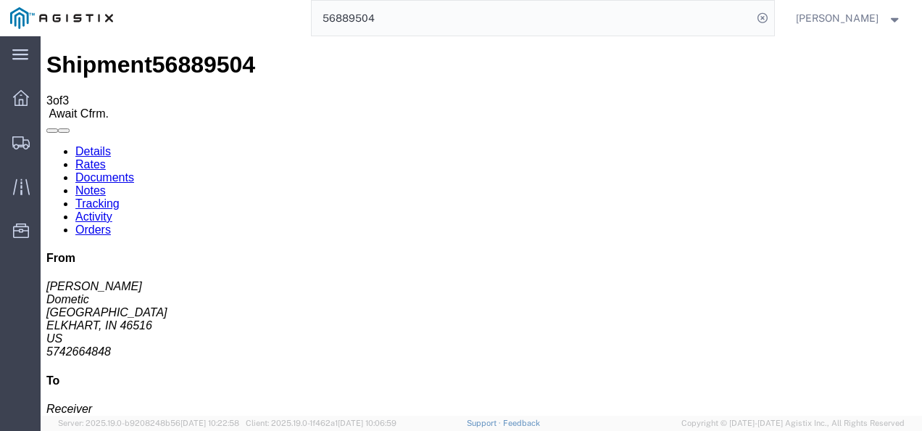
click link "Notes"
drag, startPoint x: 436, startPoint y: 284, endPoint x: 339, endPoint y: 212, distance: 120.7
copy span "Notes: SKID 1- 45X45X75- SKID 2- 31X31X67 SKID 3- 42X31X69 SKID 4 - 48X40X82 SK…"
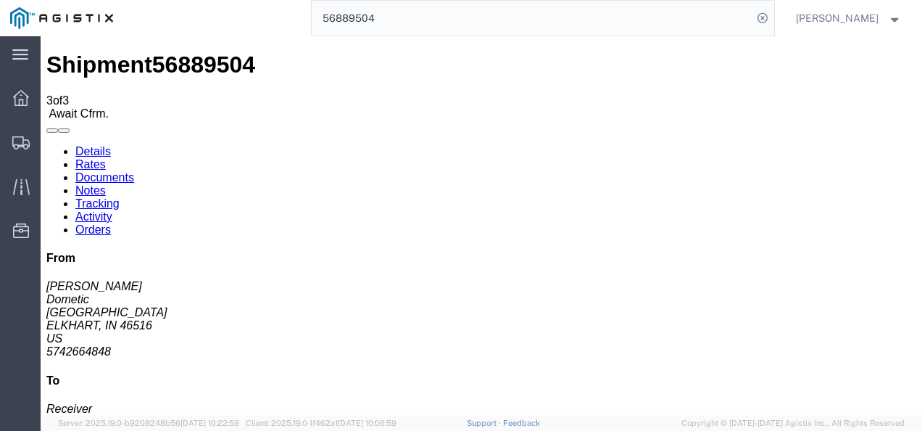
click at [416, 6] on input "56889504" at bounding box center [532, 18] width 441 height 35
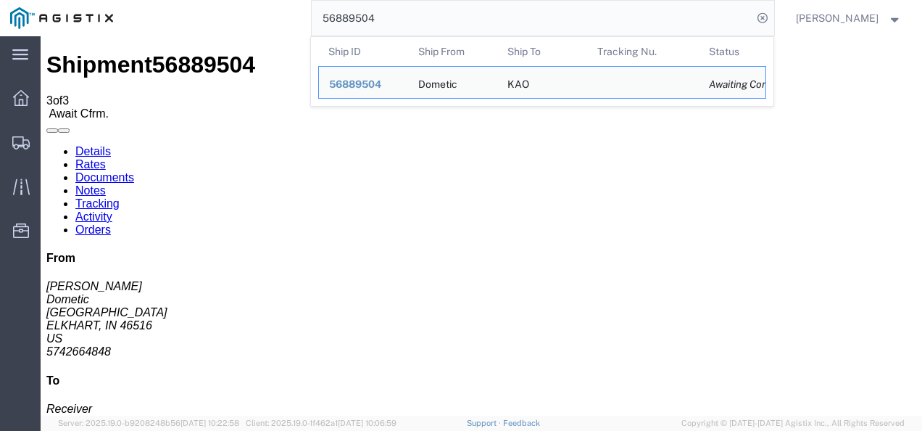
click at [416, 6] on input "56889504" at bounding box center [532, 18] width 441 height 35
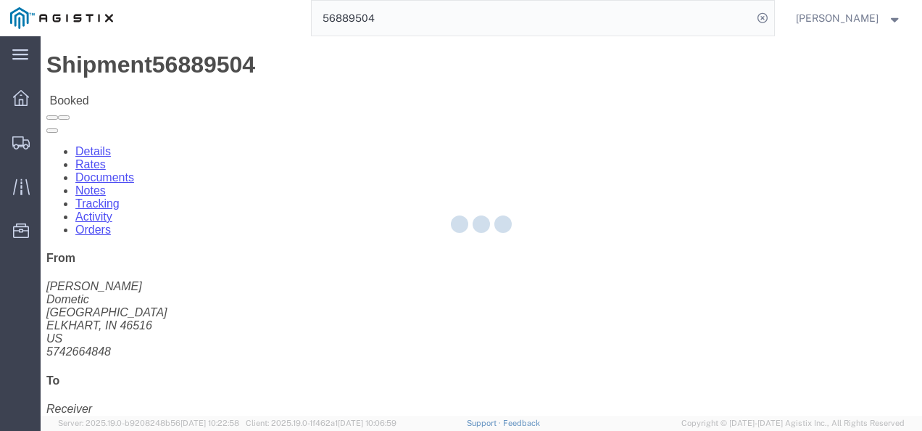
click at [437, 246] on div at bounding box center [482, 225] width 882 height 379
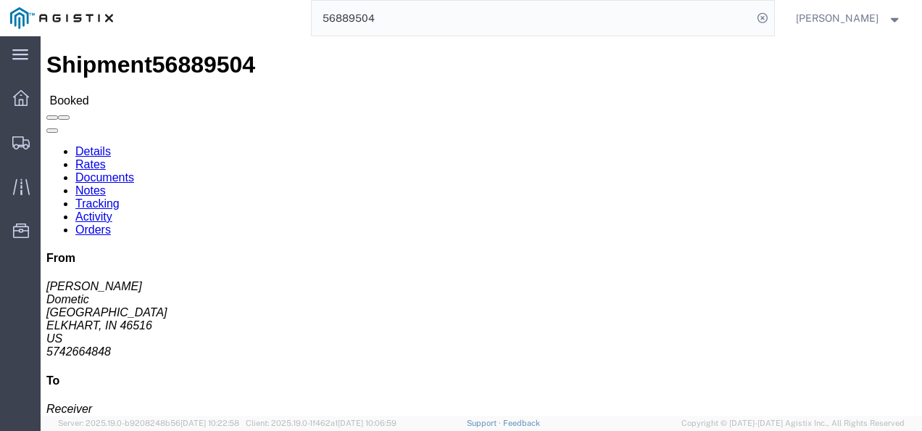
click link "Rates"
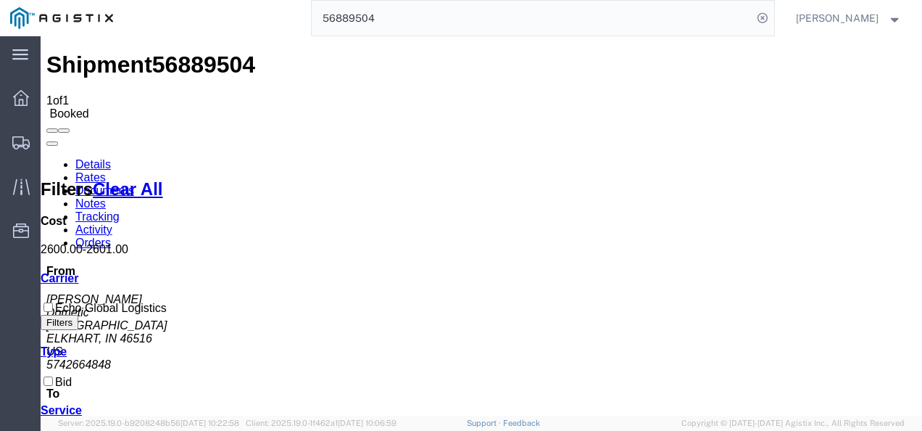
click at [170, 58] on span "56889504" at bounding box center [203, 64] width 103 height 26
copy span "56889504"
drag, startPoint x: 383, startPoint y: 342, endPoint x: 370, endPoint y: 349, distance: 14.9
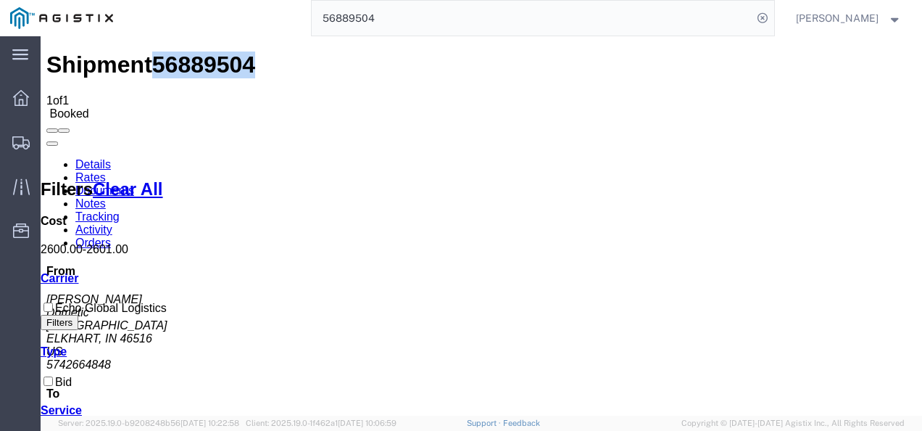
drag, startPoint x: 393, startPoint y: 330, endPoint x: 425, endPoint y: 408, distance: 83.9
drag, startPoint x: 537, startPoint y: 291, endPoint x: 274, endPoint y: 132, distance: 307.2
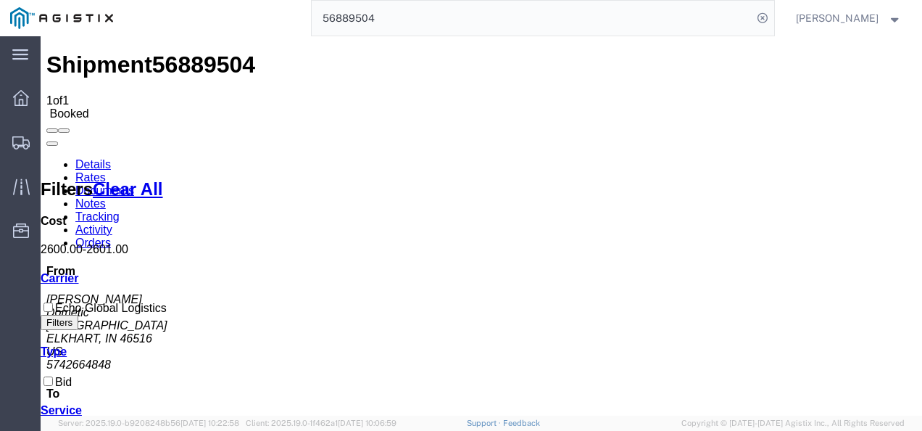
click at [106, 197] on link "Notes" at bounding box center [90, 203] width 30 height 12
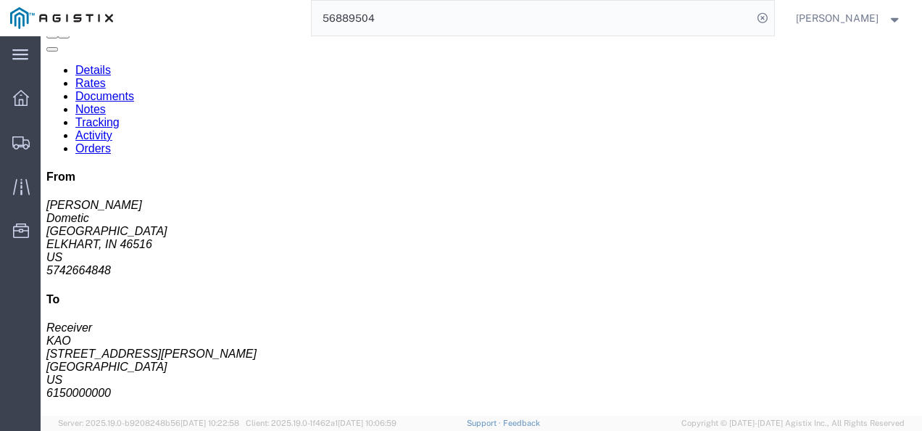
scroll to position [100, 0]
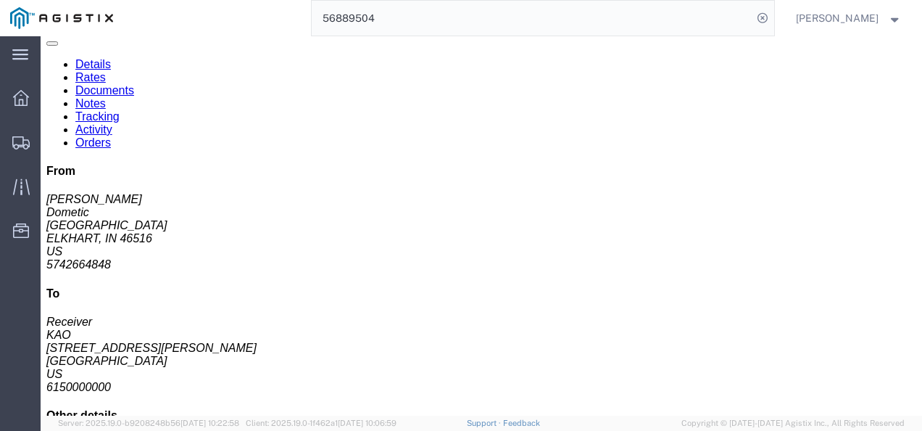
drag, startPoint x: 497, startPoint y: 307, endPoint x: 455, endPoint y: 413, distance: 113.9
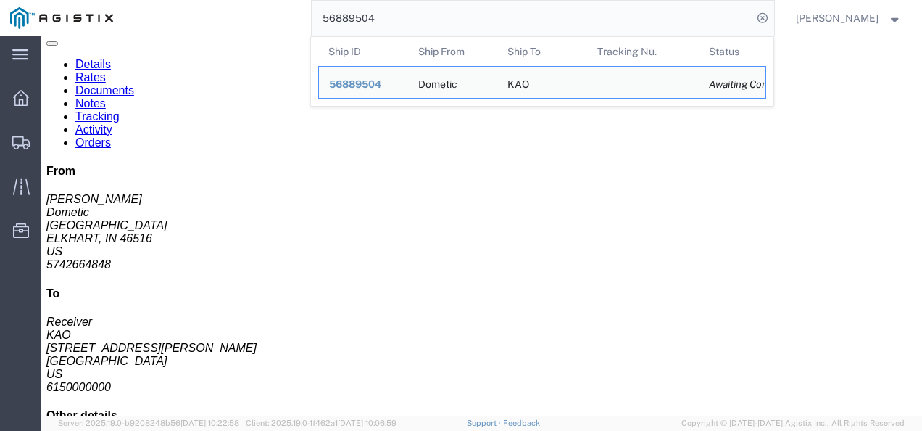
click at [415, 17] on input "56889504" at bounding box center [532, 18] width 441 height 35
paste input "19"
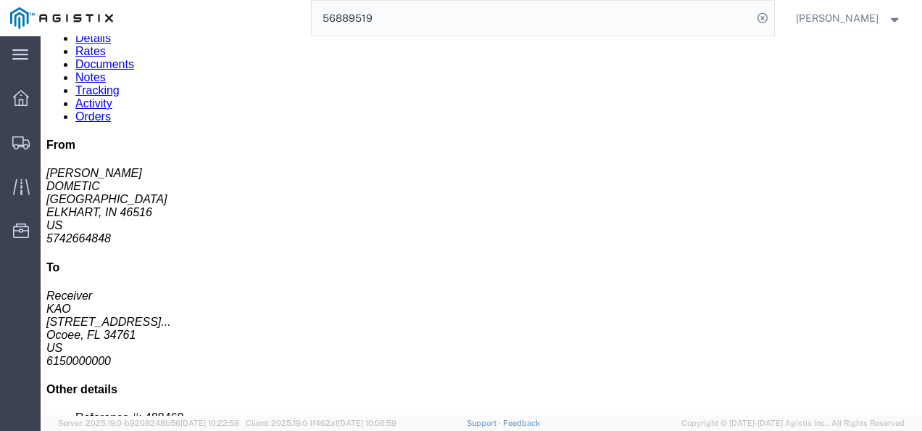
click div "Leg 1 - Truckload Vehicle 1: Standard Dry Van (53 Feet) Number of trucks: 1"
click link "Rates"
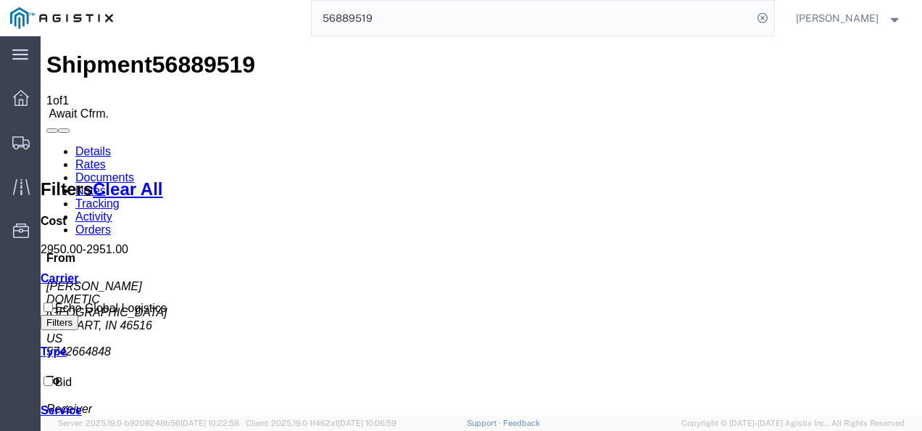
click at [145, 51] on div "Shipment 56889519 1 of 1 Await Cfrm. Details Rates Documents Notes Tracking Act…" at bounding box center [481, 322] width 870 height 543
click at [154, 54] on span "56889519" at bounding box center [203, 64] width 103 height 26
copy span "56889519"
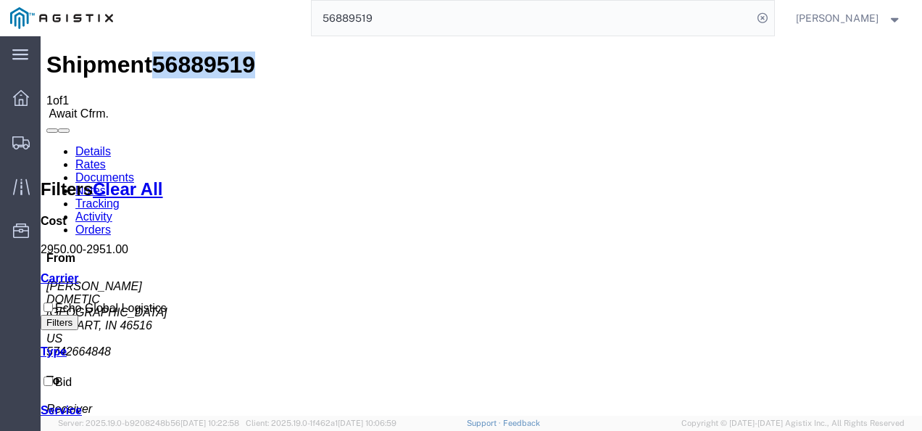
click at [473, 12] on input "56889519" at bounding box center [532, 18] width 441 height 35
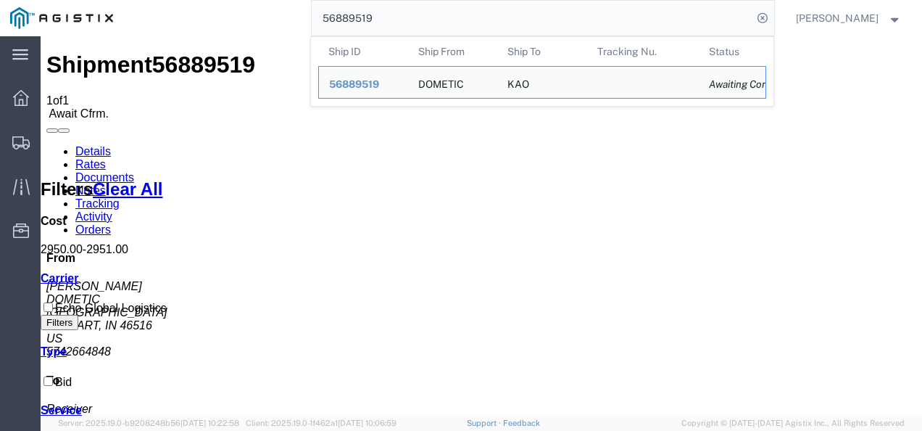
click at [472, 12] on input "56889519" at bounding box center [532, 18] width 441 height 35
paste input "56894452"
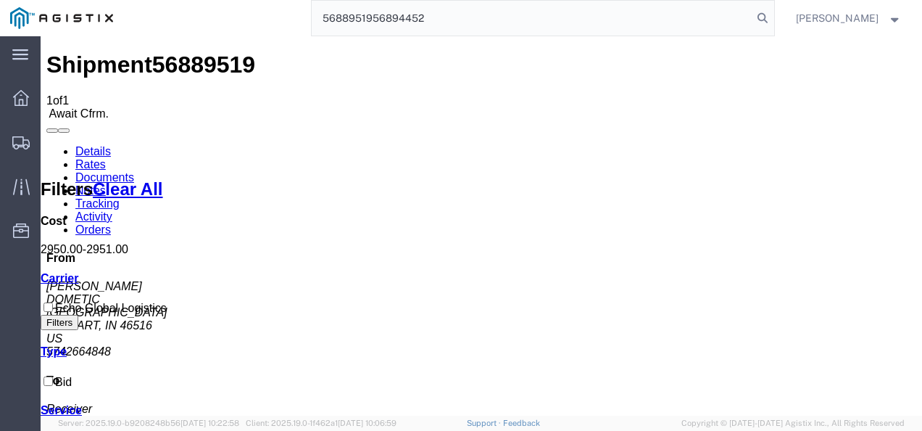
click at [472, 12] on input "5688951956894452" at bounding box center [532, 18] width 441 height 35
paste input "search"
type input "56894452"
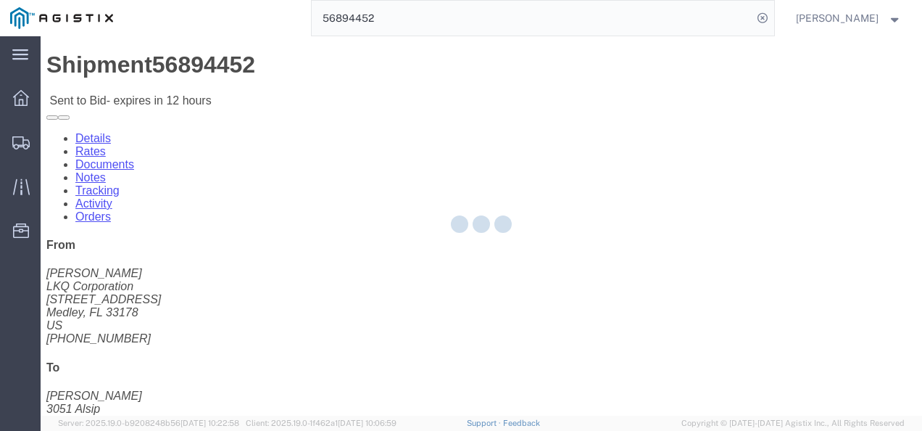
click at [429, 293] on div at bounding box center [482, 225] width 882 height 379
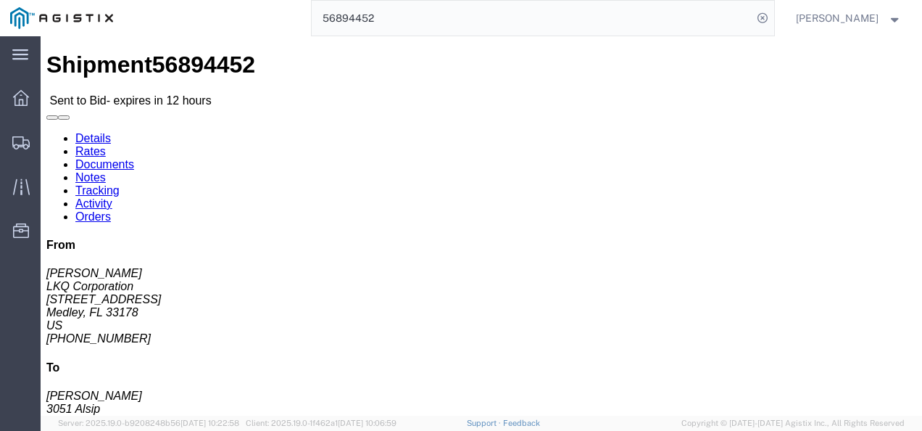
click link "Rates"
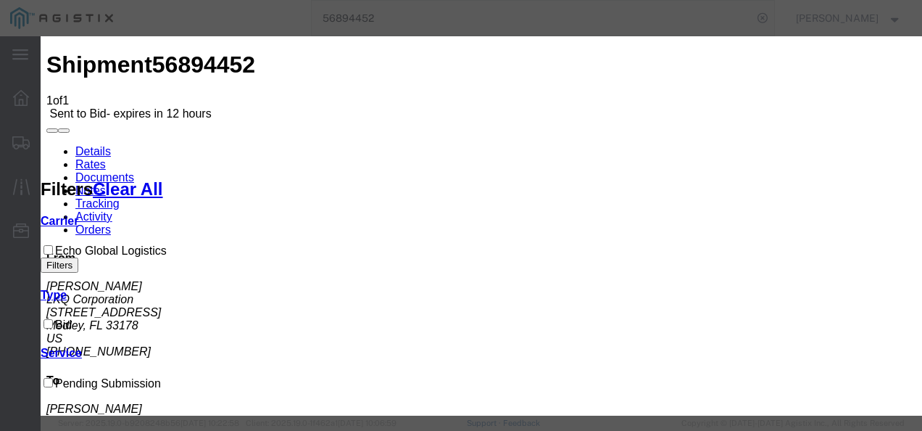
drag, startPoint x: 268, startPoint y: 170, endPoint x: 271, endPoint y: 180, distance: 9.9
select select "4622"
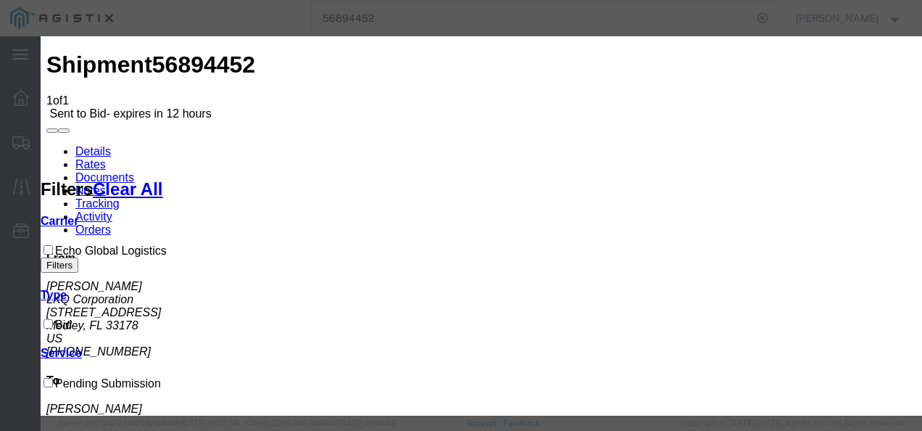
select select "13989"
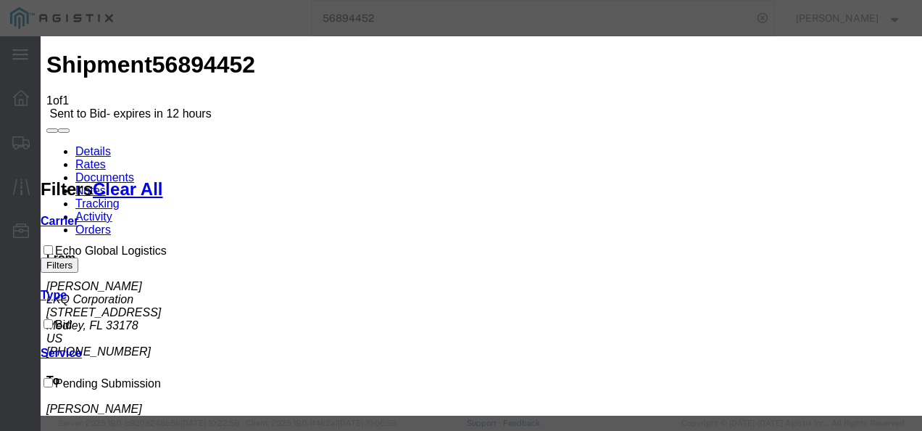
scroll to position [0, 0]
type input "2502.01"
type input "wer3w"
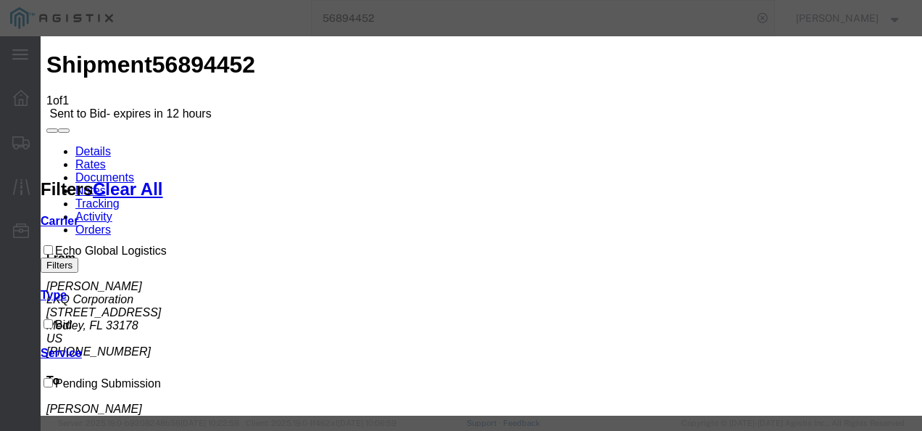
drag, startPoint x: 657, startPoint y: 210, endPoint x: 741, endPoint y: 218, distance: 84.4
drag, startPoint x: 795, startPoint y: 184, endPoint x: 611, endPoint y: 151, distance: 186.5
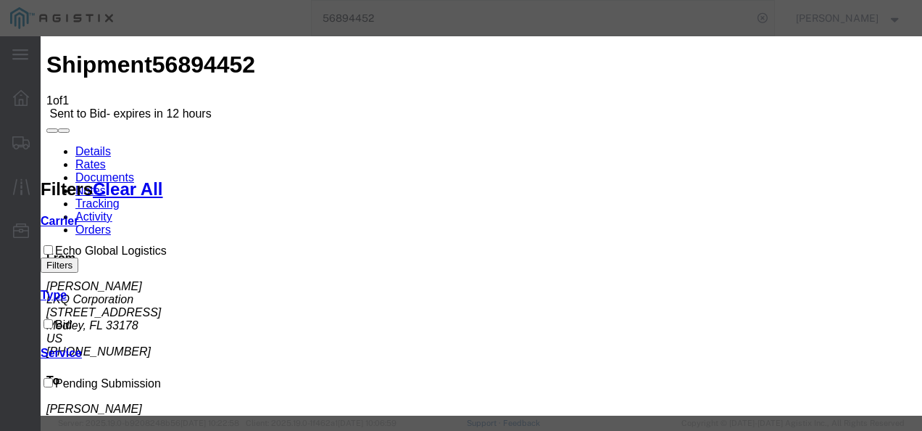
type input "2500"
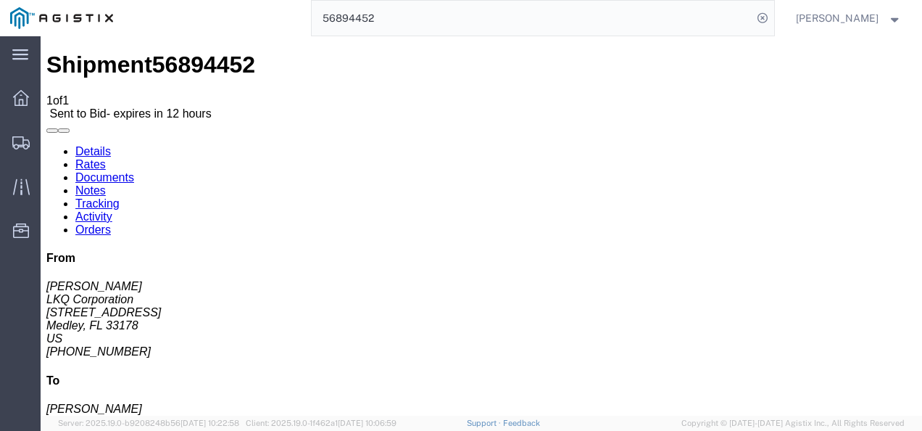
drag, startPoint x: 468, startPoint y: 336, endPoint x: 463, endPoint y: 362, distance: 26.6
drag, startPoint x: 509, startPoint y: 346, endPoint x: 584, endPoint y: 373, distance: 80.0
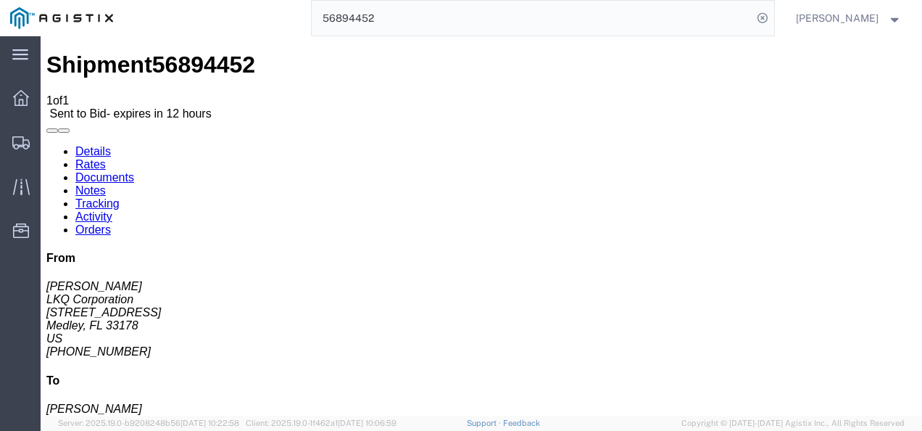
click at [861, 374] on h4 "To" at bounding box center [481, 380] width 870 height 13
drag, startPoint x: 494, startPoint y: 303, endPoint x: 495, endPoint y: 381, distance: 77.6
click at [47, 144] on span "Shipments" at bounding box center [45, 142] width 10 height 29
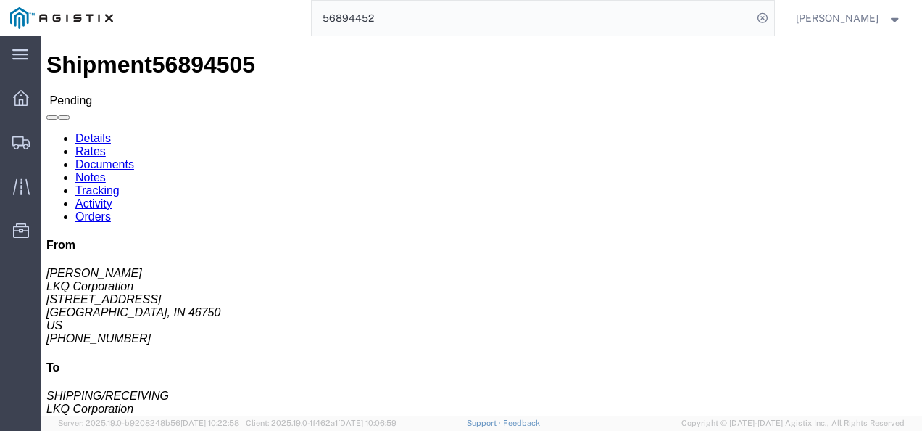
drag, startPoint x: 396, startPoint y: 270, endPoint x: 850, endPoint y: 342, distance: 459.7
click div "Leg 1 - Truckload Vehicle 1: Standard Dry Van (53 Feet) Number of trucks: 1"
click button "Enter / Modify Bid"
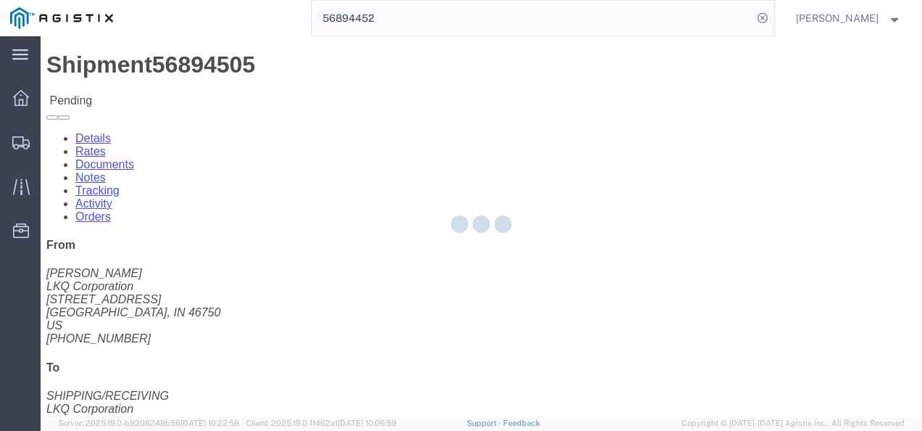
select select "4622"
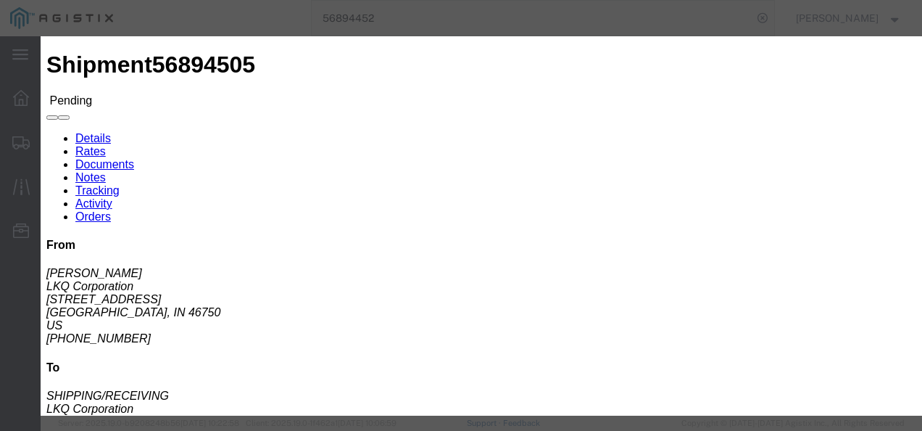
click div "Previous Bids Click a bid below to modify it or add a new bid in the form below…"
click link "ks_ga - Echo Global Logistics - TL Standard 3 - 5 Day"
drag, startPoint x: 745, startPoint y: 144, endPoint x: 516, endPoint y: 151, distance: 230.0
click div "Select 2 Day Service 3 Axle Winch Truck 3 to 5 Day Service 96L Domestic Flat Ra…"
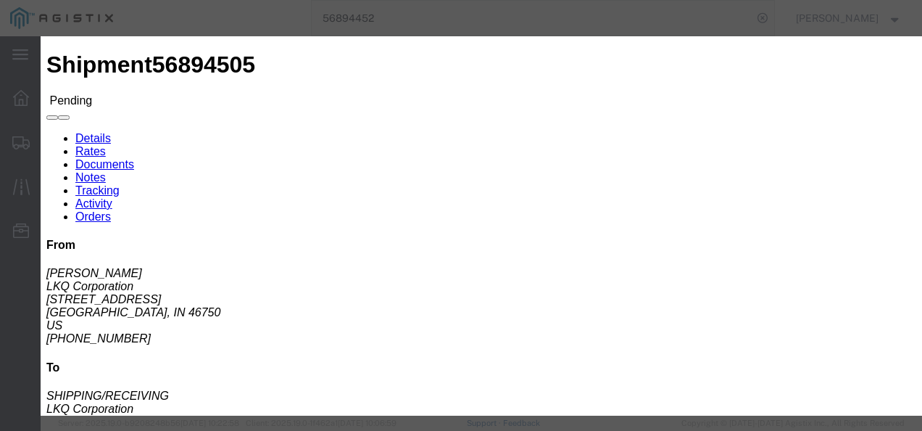
type input "2100"
click button "Submit"
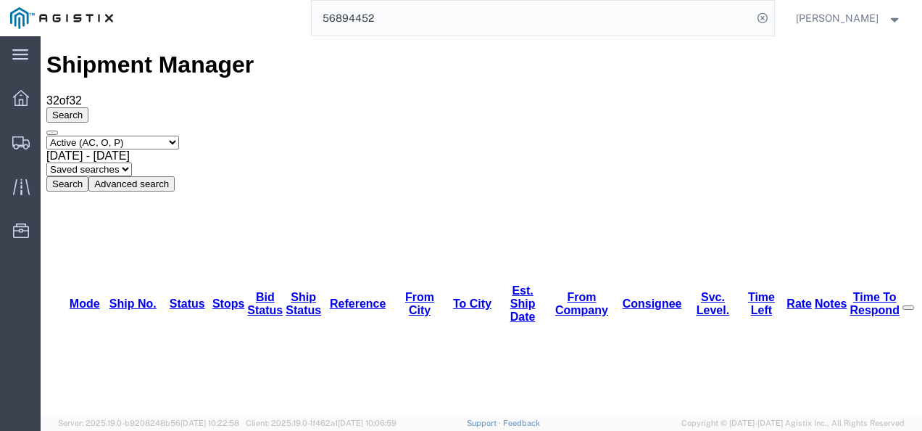
drag, startPoint x: 841, startPoint y: 88, endPoint x: 827, endPoint y: 100, distance: 18.0
click at [841, 136] on div "Select status Active (AC, O, P) All Approved Awaiting Confirmation (AC) Booked …" at bounding box center [481, 164] width 870 height 56
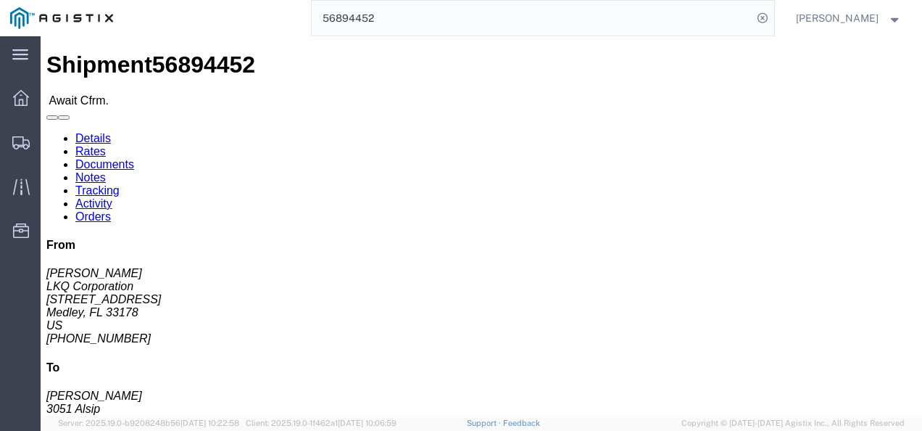
drag, startPoint x: 381, startPoint y: 255, endPoint x: 333, endPoint y: 207, distance: 67.7
click div "Shipment Detail Ship From LKQ Corporation ([PERSON_NAME]) 3081 [STREET_ADDRESS]…"
click link "Rates"
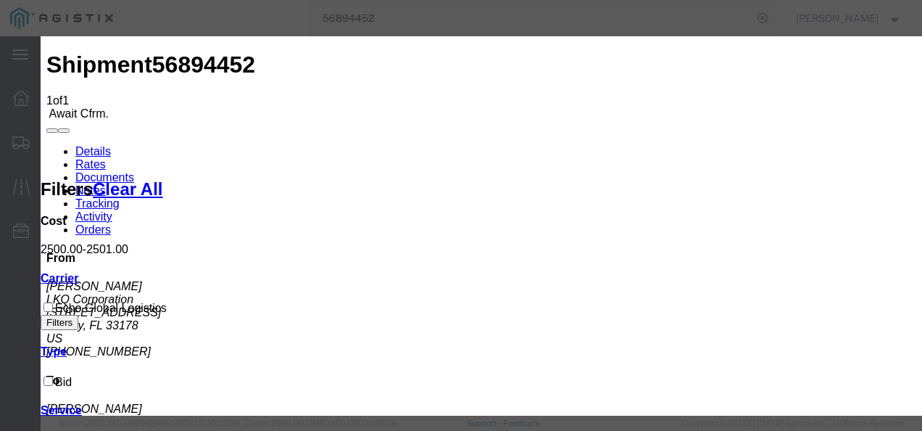
type input "128732193987"
type input "9872198371897"
type input "98732981`982"
drag, startPoint x: 670, startPoint y: 343, endPoint x: 772, endPoint y: 366, distance: 104.1
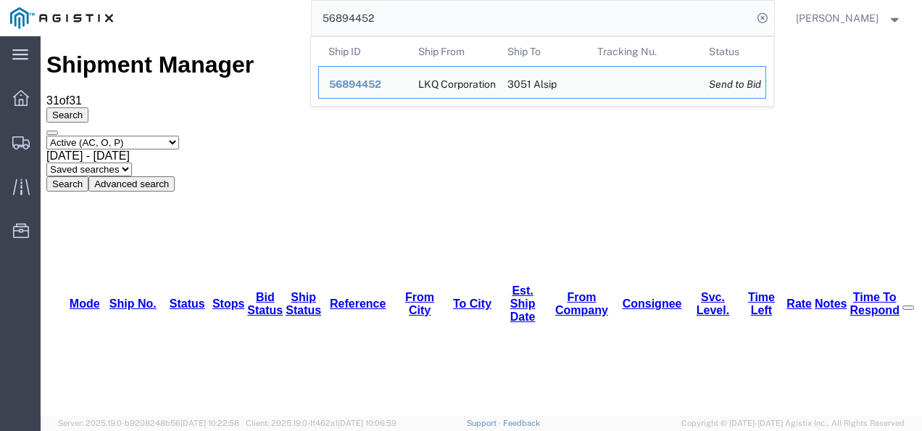
click at [487, 11] on input "56894452" at bounding box center [532, 18] width 441 height 35
click at [487, 12] on input "56894452" at bounding box center [532, 18] width 441 height 35
paste input "64400507"
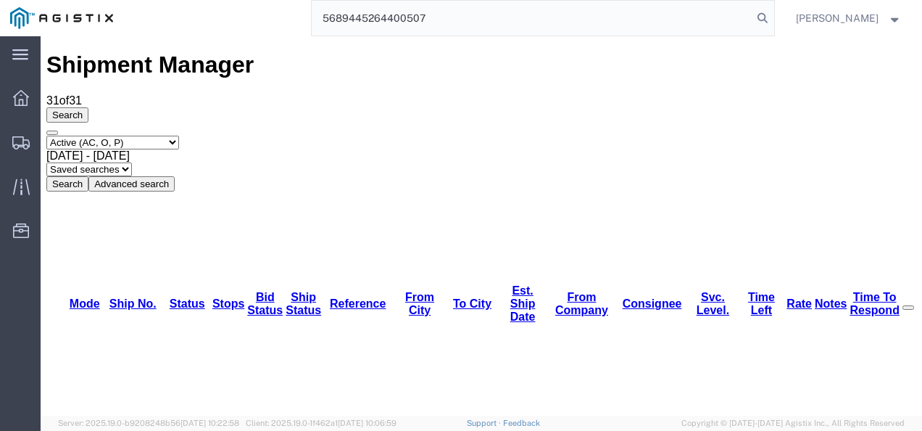
drag, startPoint x: 493, startPoint y: 4, endPoint x: 484, endPoint y: 17, distance: 15.1
click at [485, 13] on input "5689445264400507" at bounding box center [532, 18] width 441 height 35
click at [484, 17] on input "5689445264400507" at bounding box center [532, 18] width 441 height 35
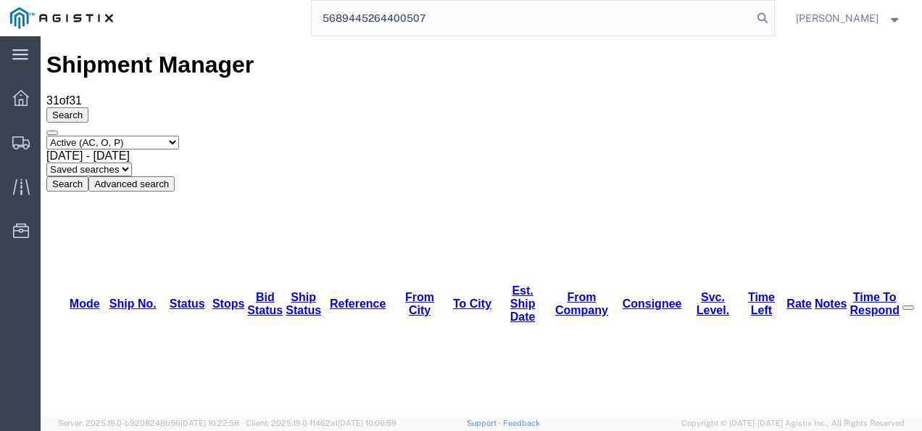
paste input "search"
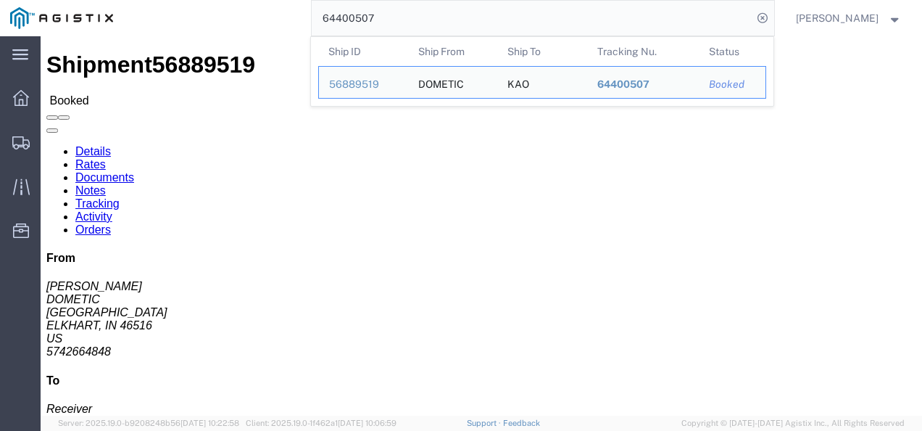
click h4 "Routing & Vehicle Information"
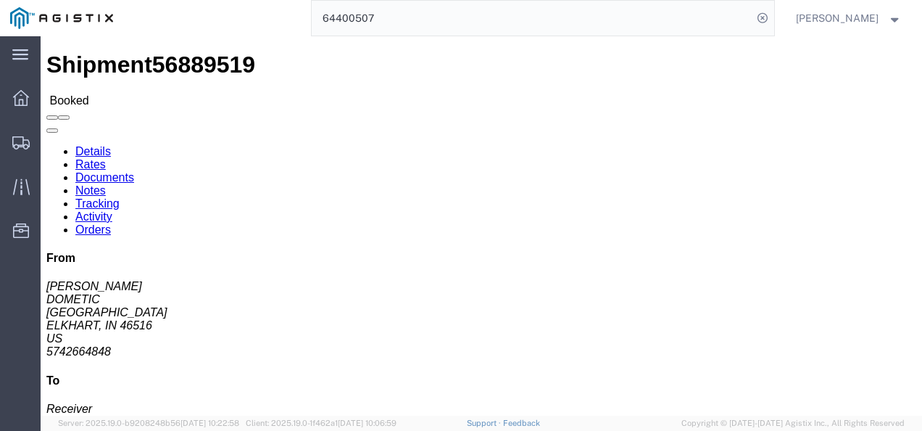
drag, startPoint x: 838, startPoint y: 141, endPoint x: 531, endPoint y: 274, distance: 335.1
click address "[PERSON_NAME][GEOGRAPHIC_DATA], IN 46516 US 5742664848"
click at [445, 20] on input "64400507" at bounding box center [532, 18] width 441 height 35
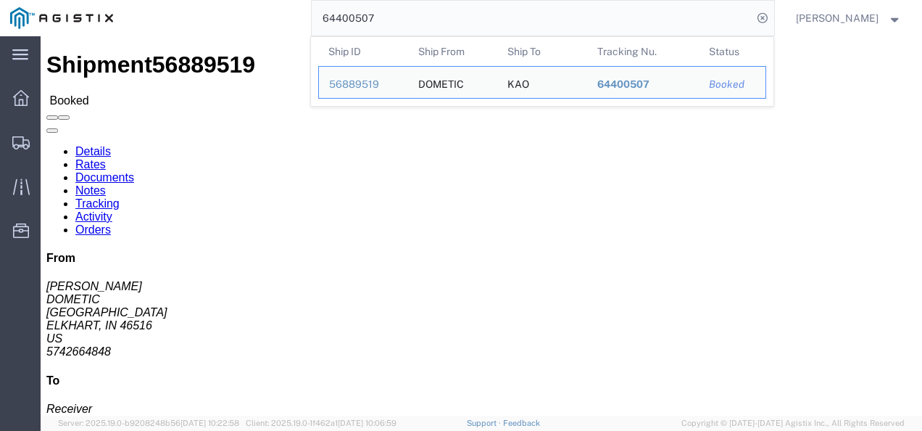
click at [445, 20] on input "64400507" at bounding box center [532, 18] width 441 height 35
paste input "5689141"
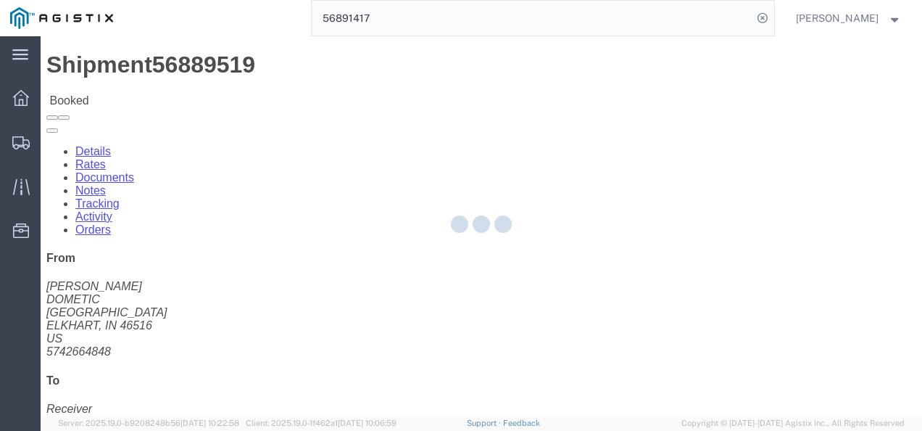
click at [454, 12] on input "56891417" at bounding box center [532, 18] width 441 height 35
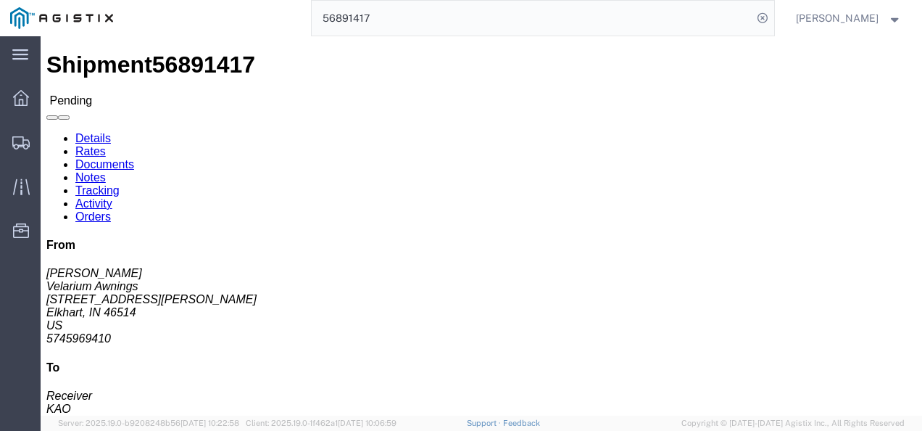
click div
click link "Rates"
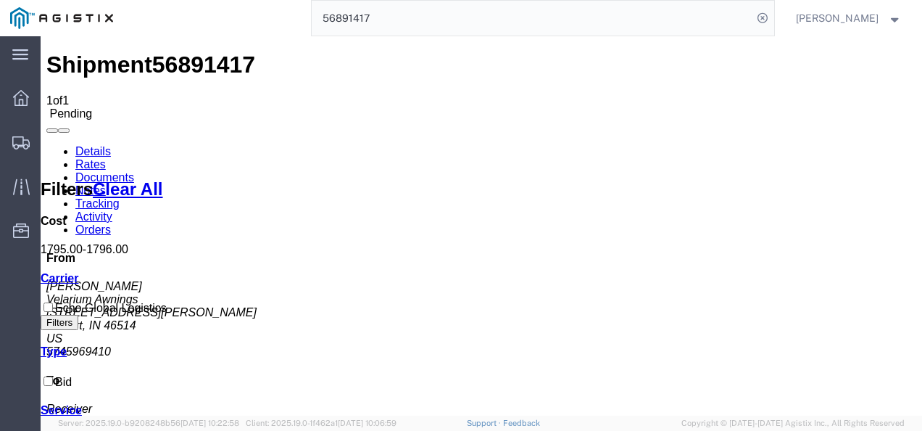
click at [413, 11] on input "56891417" at bounding box center [532, 18] width 441 height 35
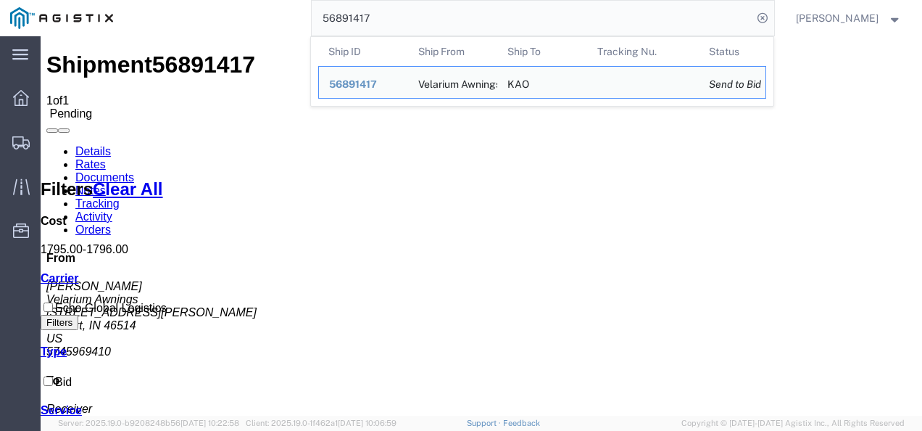
click at [413, 11] on input "56891417" at bounding box center [532, 18] width 441 height 35
paste input "4505"
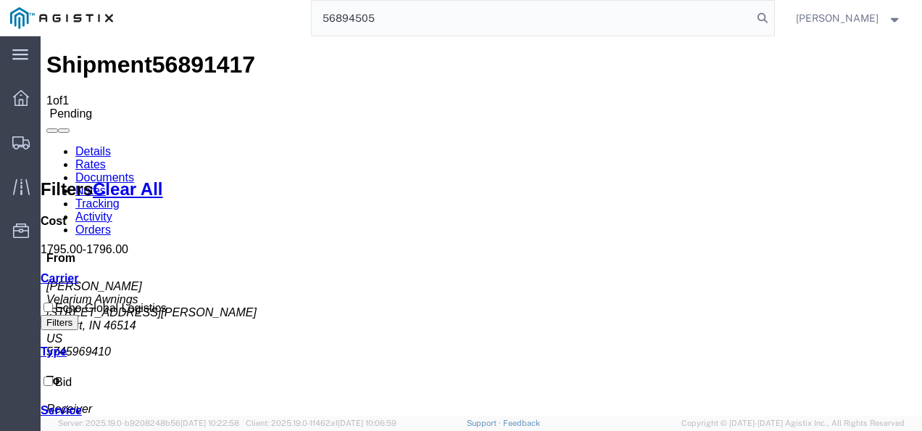
type input "56894505"
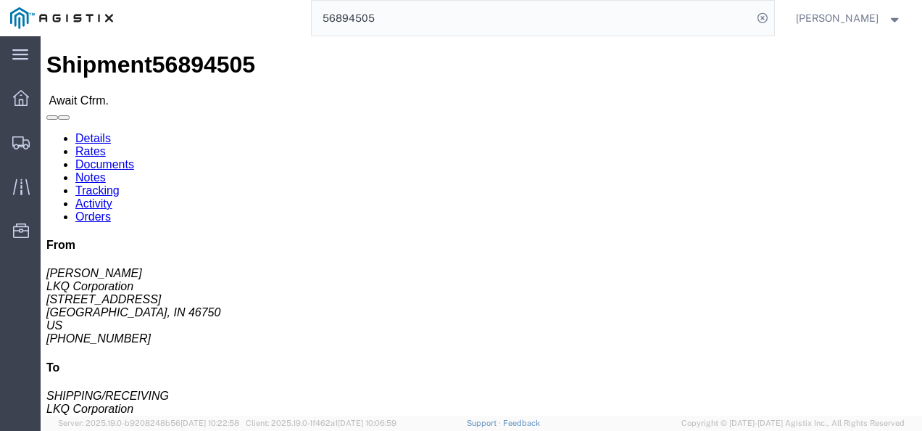
click div
click link "Rates"
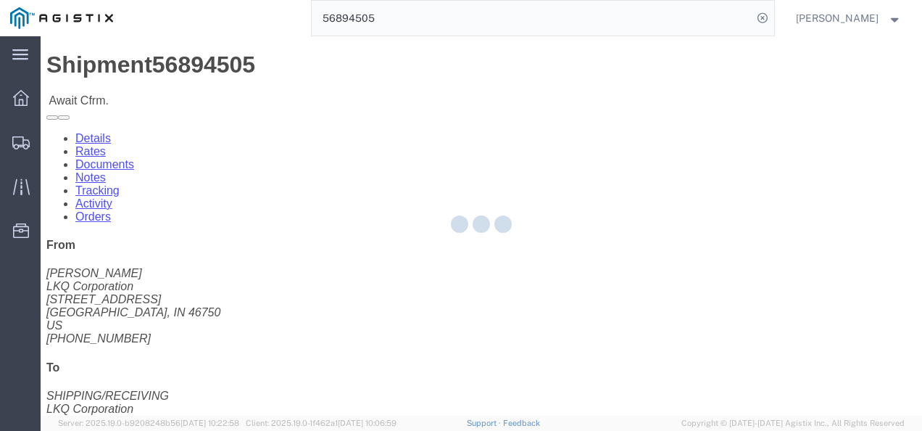
click at [132, 90] on div at bounding box center [482, 225] width 882 height 379
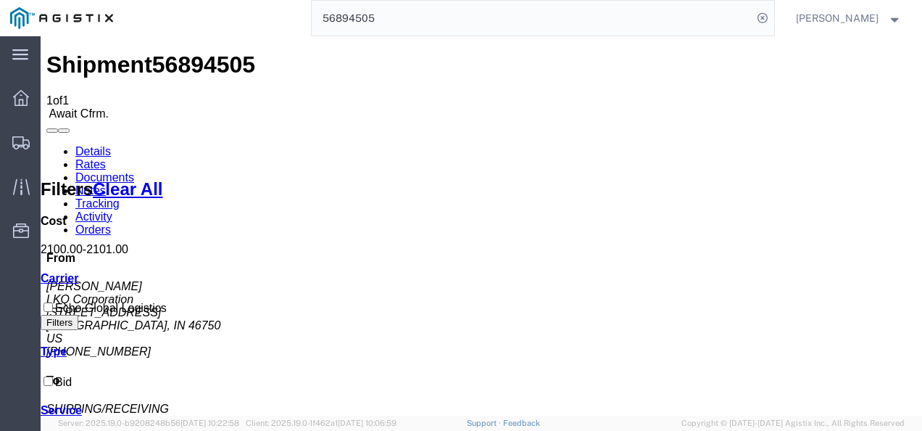
drag, startPoint x: 512, startPoint y: 337, endPoint x: 256, endPoint y: 40, distance: 392.3
click at [178, 51] on span "56894505" at bounding box center [203, 64] width 103 height 26
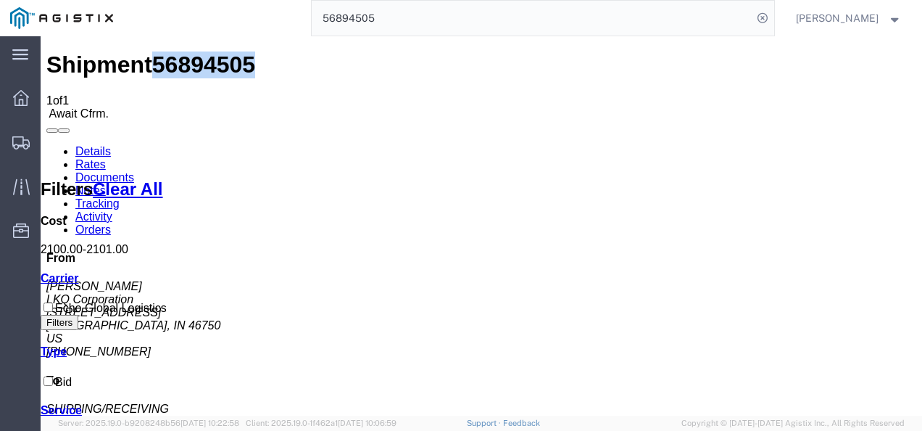
copy span "56894505"
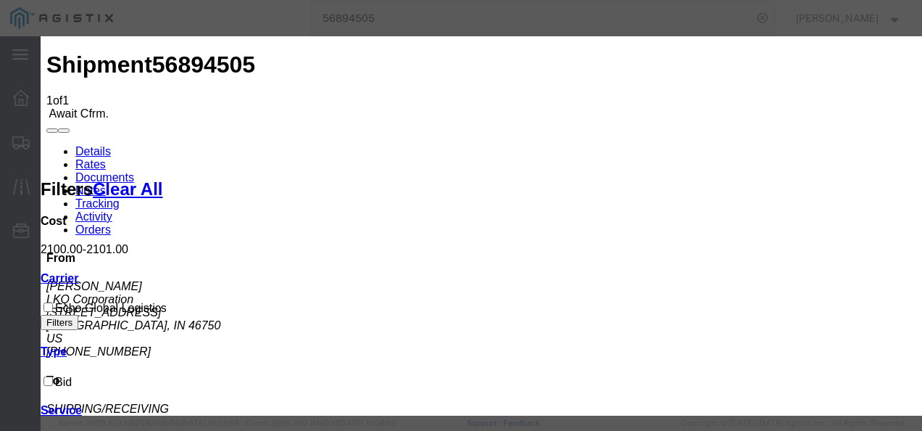
type input "12937987238998"
type input "98723982173987"
type input "987219832987987"
drag, startPoint x: 553, startPoint y: 280, endPoint x: 708, endPoint y: 320, distance: 160.4
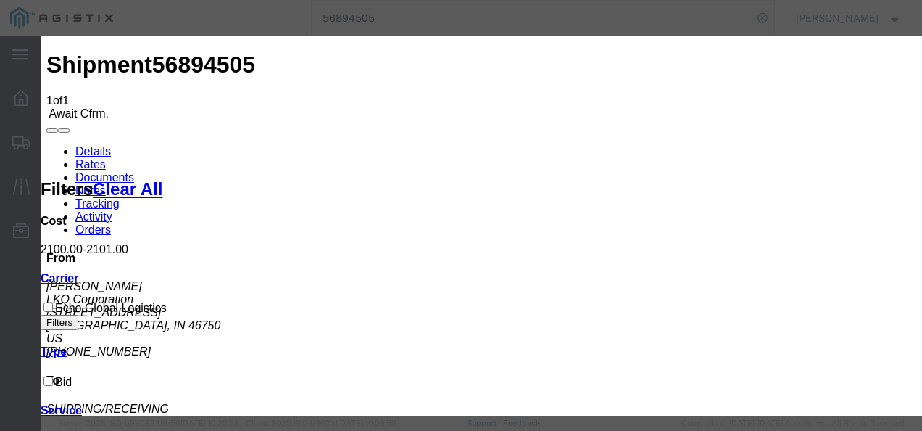
drag, startPoint x: 795, startPoint y: 336, endPoint x: 772, endPoint y: 352, distance: 27.8
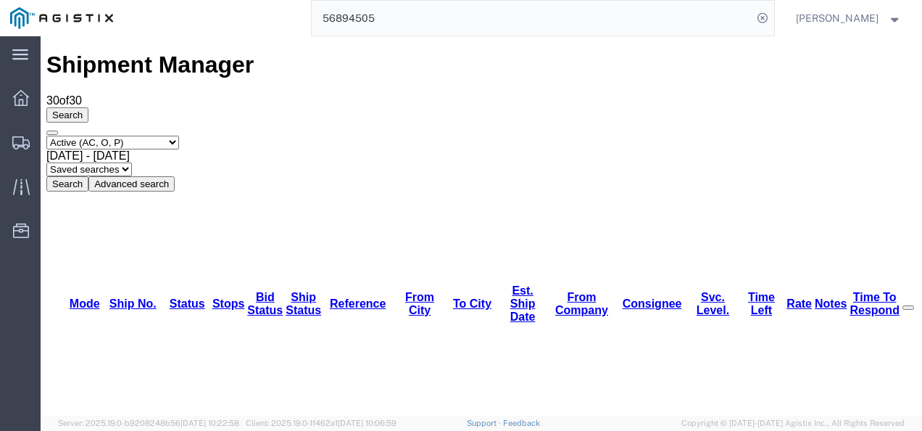
click at [408, 6] on input "56894505" at bounding box center [532, 18] width 441 height 35
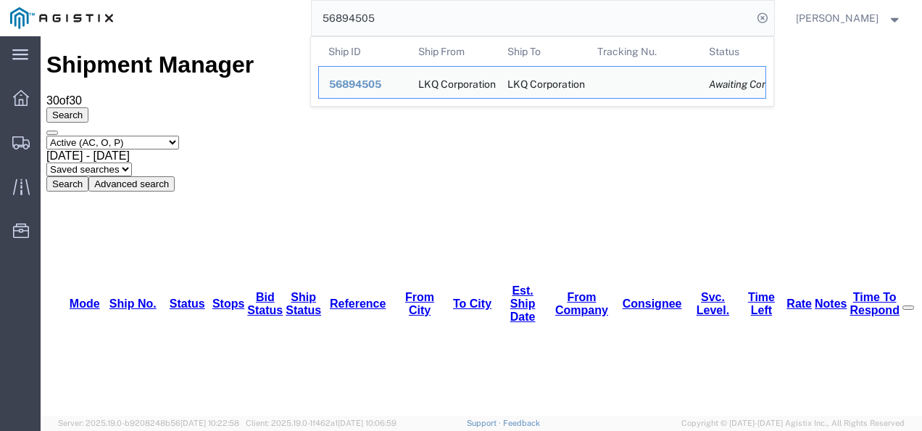
click at [408, 6] on input "56894505" at bounding box center [532, 18] width 441 height 35
paste input "1417"
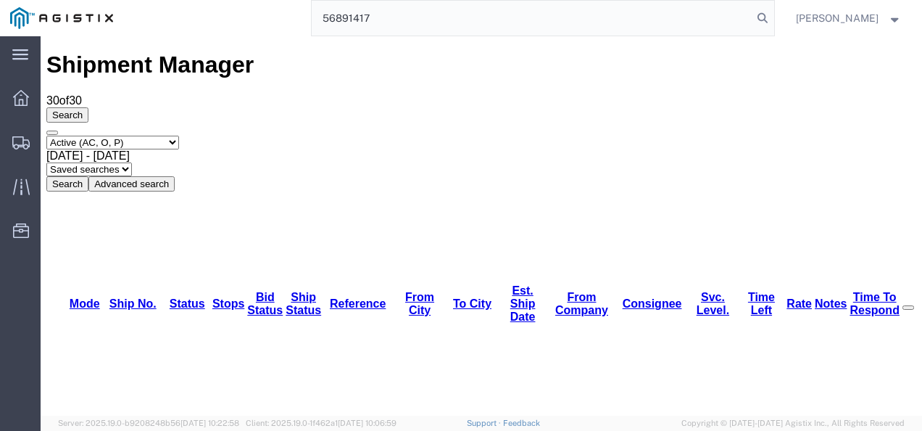
type input "56891417"
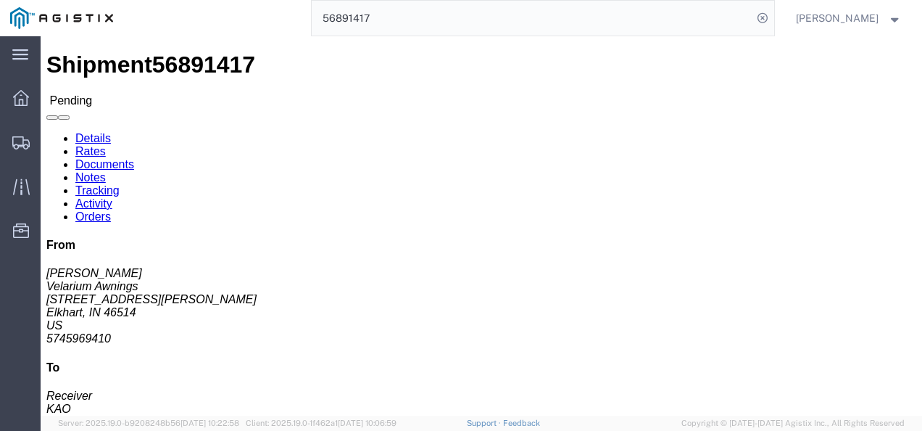
click div
click link "Rates"
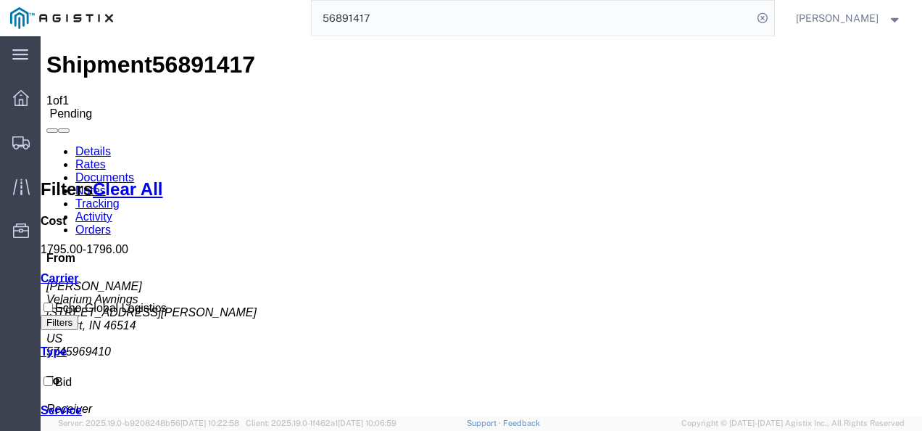
drag, startPoint x: 451, startPoint y: 313, endPoint x: 482, endPoint y: 318, distance: 31.6
click at [78, 145] on link "Details" at bounding box center [93, 151] width 36 height 12
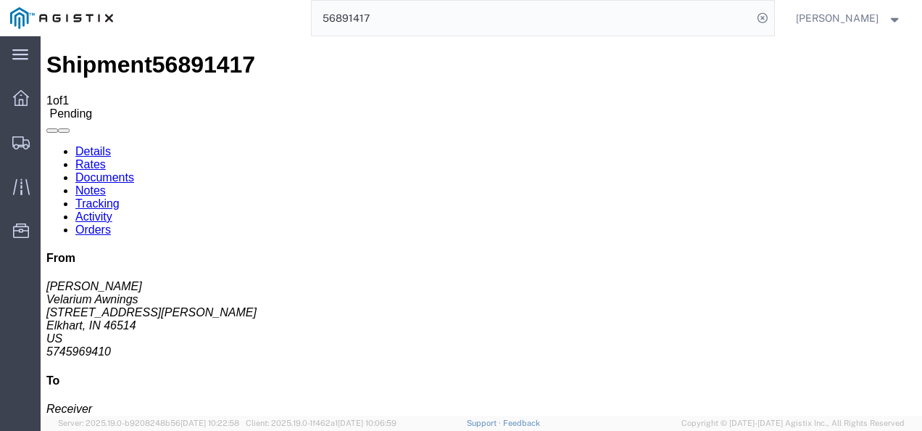
click button "Enter / Modify Bid"
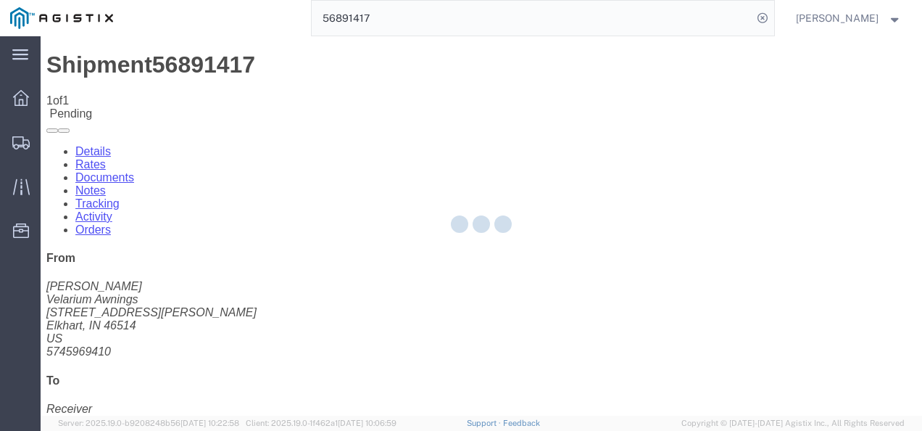
select select "4622"
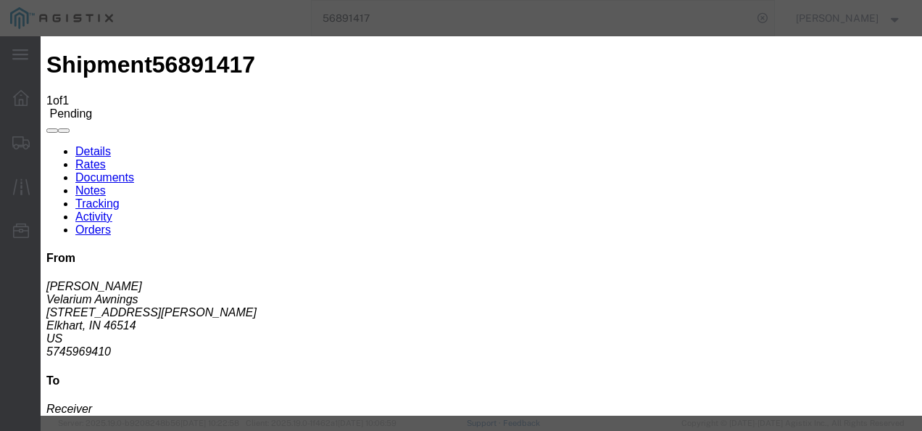
click link "ks_ga - Echo Global Logistics - TL Standard 3 - 5 Day"
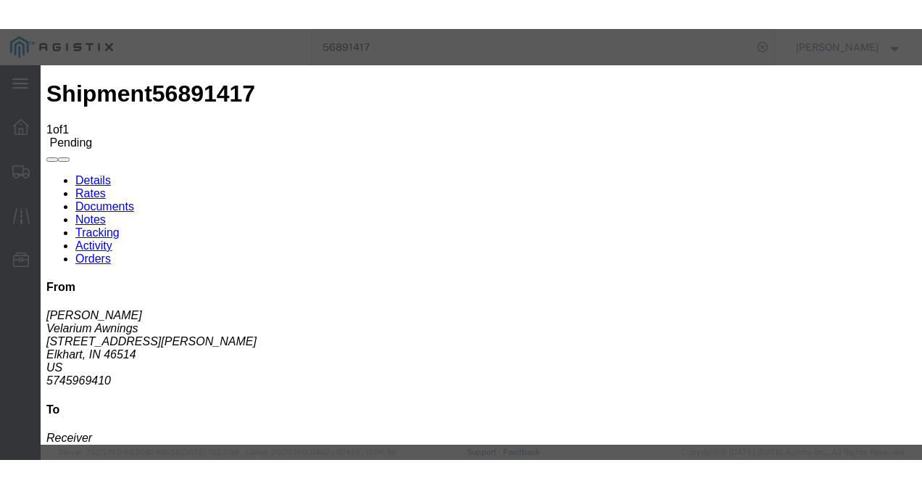
scroll to position [73, 0]
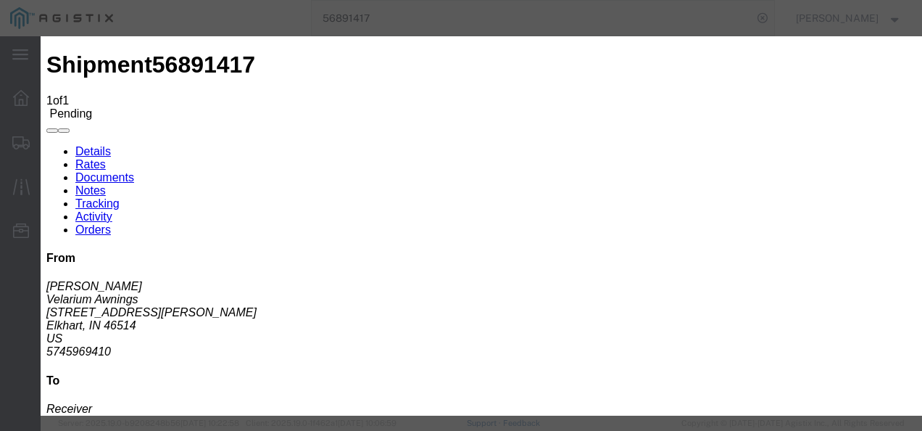
drag, startPoint x: 754, startPoint y: 228, endPoint x: 518, endPoint y: 237, distance: 236.5
click div "Select 2 Day Service 3 Axle Winch Truck 3 to 5 Day Service 96L Domestic Flat Ra…"
type input "1500"
click button "Submit"
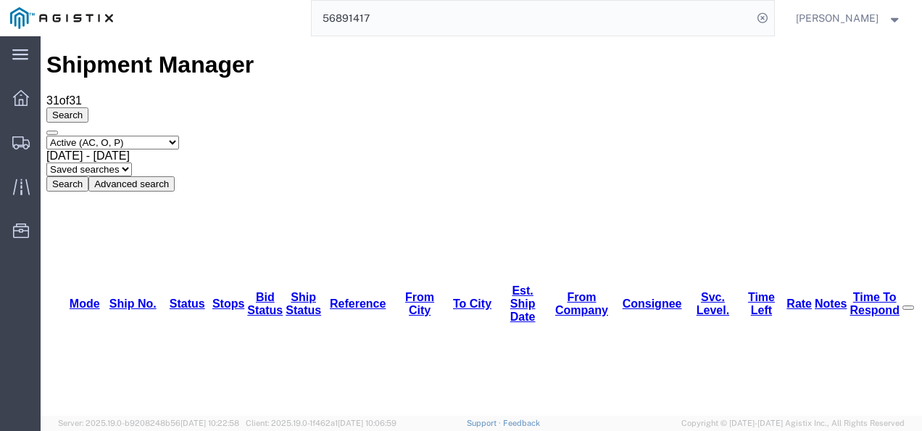
click at [422, 12] on input "56891417" at bounding box center [532, 18] width 441 height 35
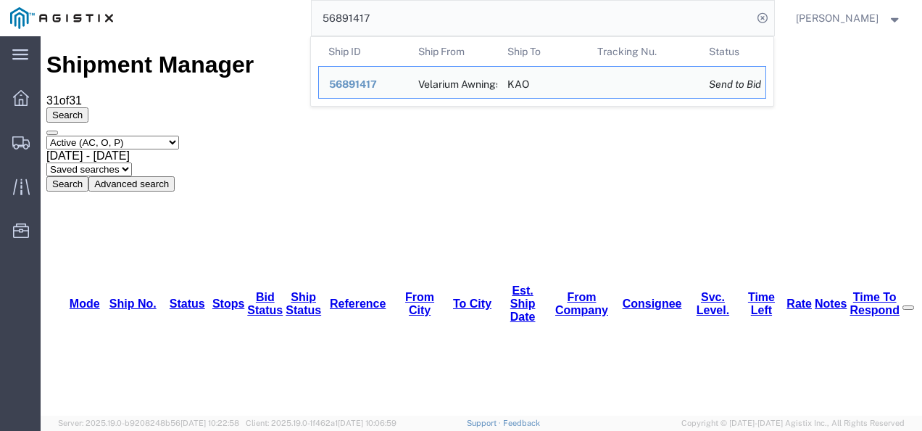
click at [422, 12] on input "56891417" at bounding box center [532, 18] width 441 height 35
paste input "382"
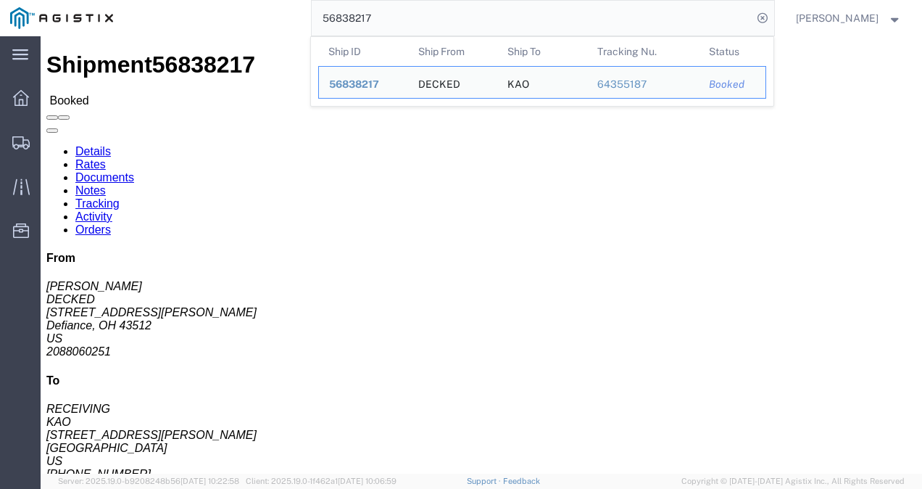
drag, startPoint x: 641, startPoint y: 172, endPoint x: 528, endPoint y: 141, distance: 117.3
click p "Delivery Number: 488185 Purchase Order: 6300077 Bill Of Lading: 56838217"
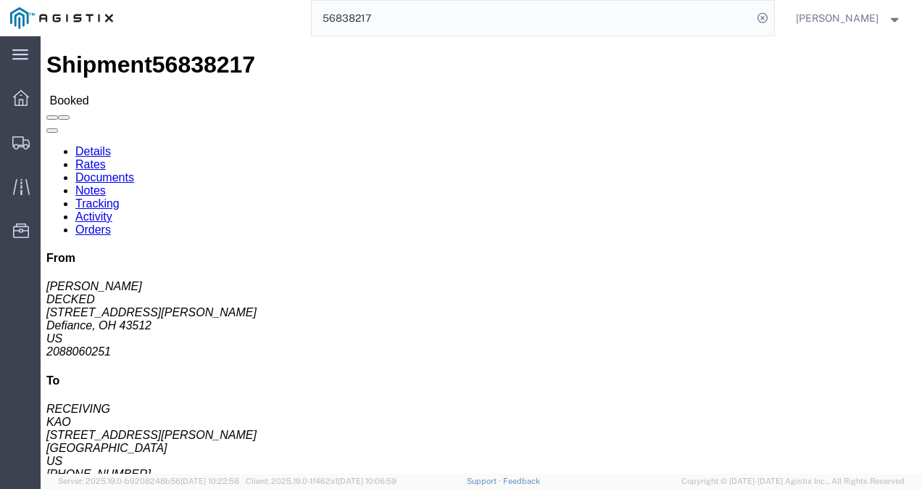
click icon "Delivery Number:"
drag, startPoint x: 528, startPoint y: 138, endPoint x: 644, endPoint y: 170, distance: 120.1
click p "Delivery Number: 488185 Purchase Order: 6300077 Bill Of Lading: 56838217"
copy p "Delivery Number: 488185 Purchase Order: 6300077 Bill Of Lading:"
click div "Leg 1 - Truckload Vehicle 1: Standard Dry Van (53 Feet) Number of trucks: 1"
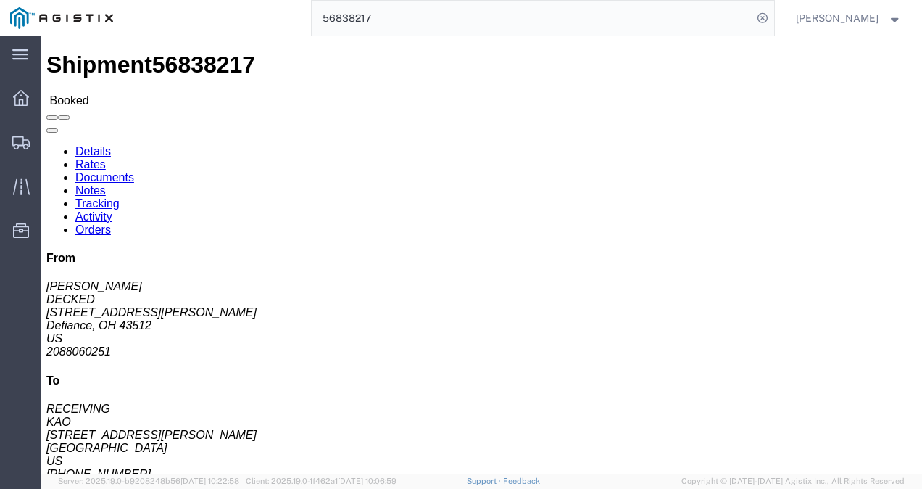
click at [394, 10] on input "56838217" at bounding box center [532, 18] width 441 height 35
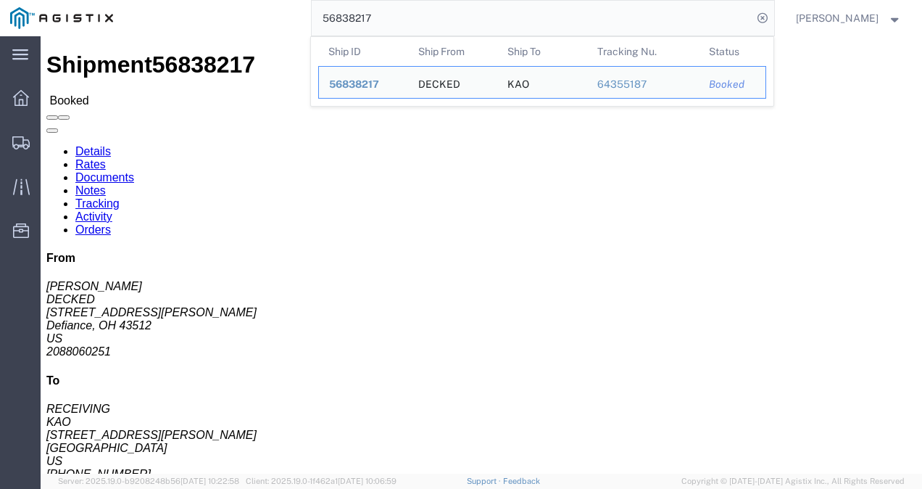
click at [394, 10] on input "56838217" at bounding box center [532, 18] width 441 height 35
paste input "19628"
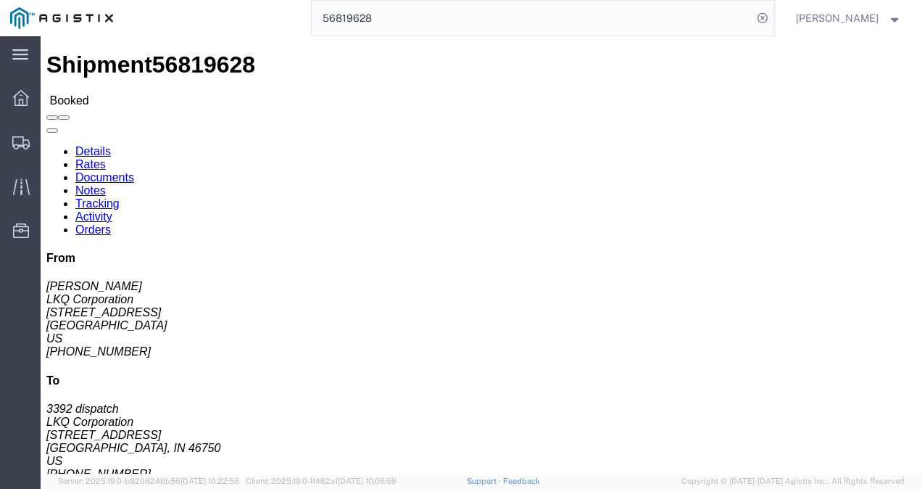
click link "Notes"
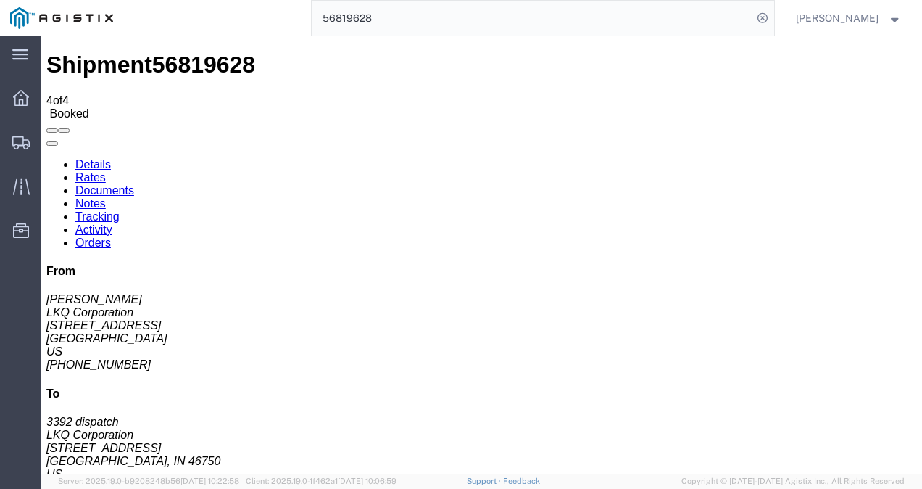
click at [91, 158] on link "Details" at bounding box center [93, 164] width 36 height 12
click div "Shipment Detail Ship From LKQ Corporation ([PERSON_NAME]) 1741 [STREET_ADDRESS]…"
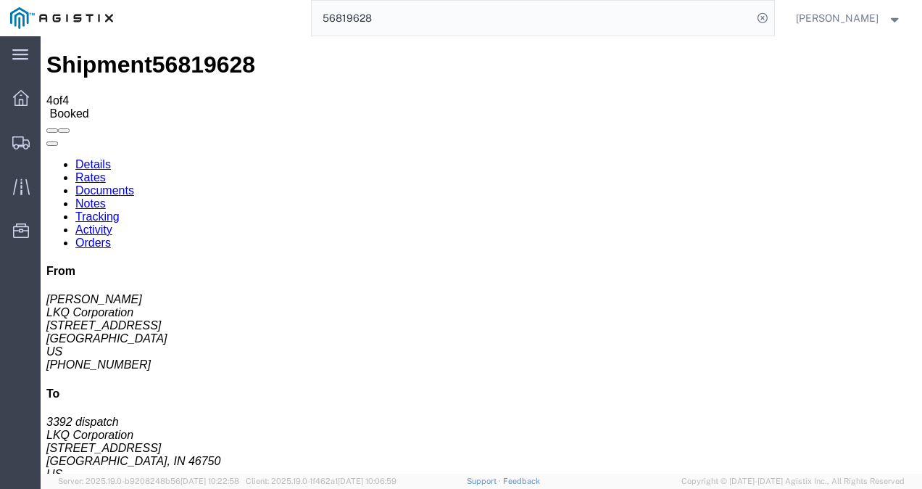
click div "Shipment Detail Ship From LKQ Corporation ([PERSON_NAME]) 1741 [STREET_ADDRESS]…"
click div "Ship From LKQ Corporation ([PERSON_NAME]) 1741 [STREET_ADDRESS][PERSON_NAME] [P…"
click link "Notes"
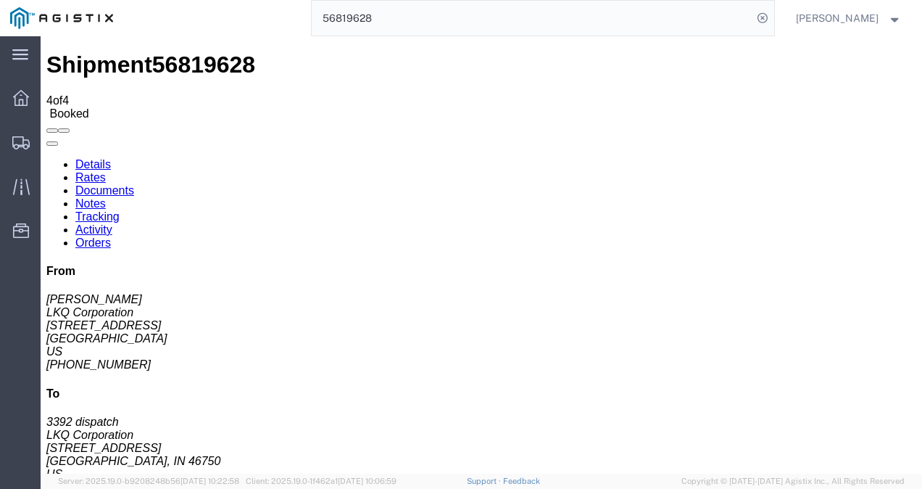
click at [100, 158] on link "Details" at bounding box center [93, 164] width 36 height 12
click div "Leg 1 - Truckload Vehicle 1: Standard Dry Van (53 Feet) Number of trucks: 1"
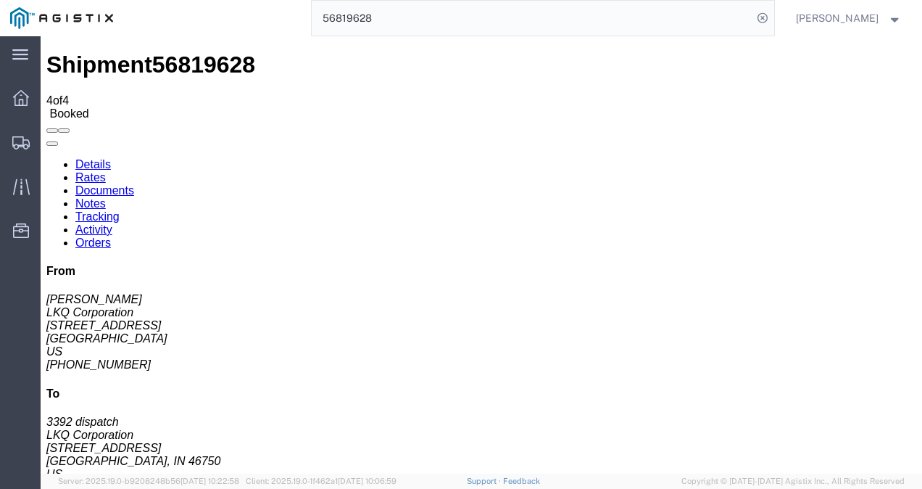
drag, startPoint x: 481, startPoint y: 220, endPoint x: 503, endPoint y: 397, distance: 179.0
click div "Ship From LKQ Corporation ([PERSON_NAME]) 1741 [STREET_ADDRESS][PERSON_NAME] [P…"
click at [537, 17] on input "56819628" at bounding box center [532, 18] width 441 height 35
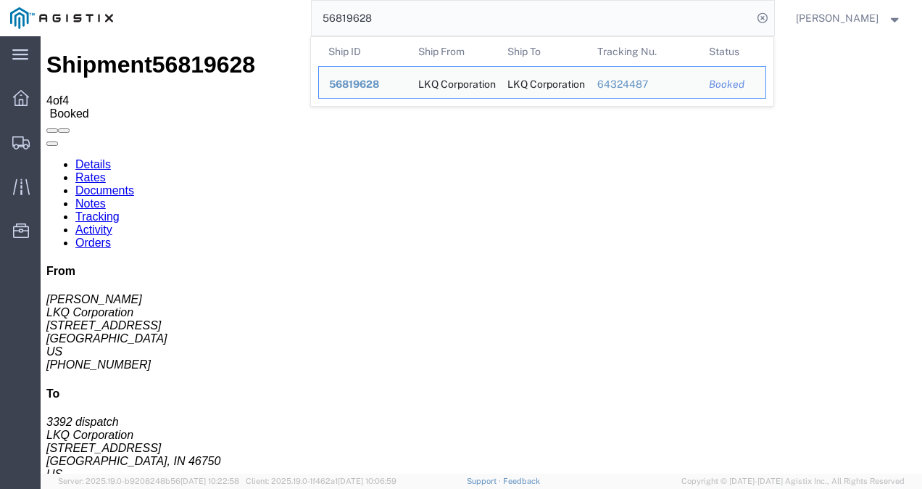
click at [471, 55] on th "Ship From" at bounding box center [453, 51] width 90 height 29
drag, startPoint x: 522, startPoint y: 26, endPoint x: 468, endPoint y: 4, distance: 58.6
click at [463, 10] on input "56819628" at bounding box center [532, 18] width 441 height 35
click at [470, 2] on input "56819628" at bounding box center [532, 18] width 441 height 35
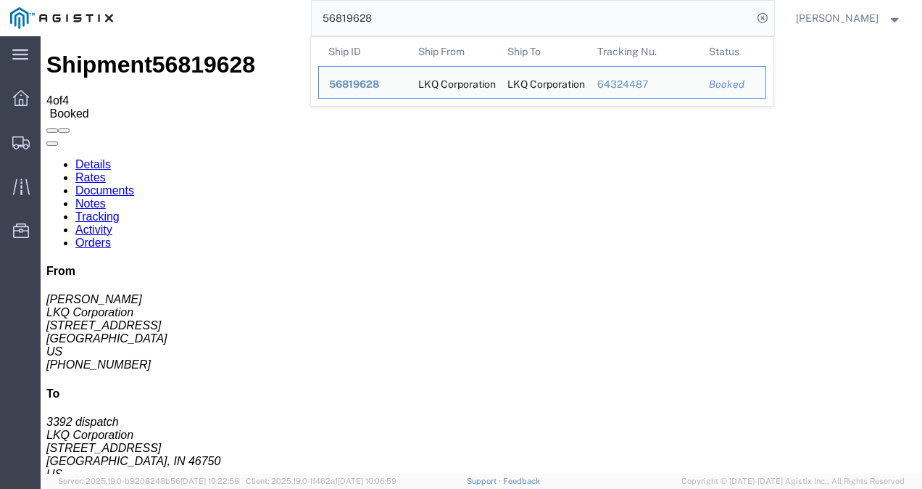
drag, startPoint x: 471, startPoint y: 1, endPoint x: 463, endPoint y: 7, distance: 9.9
click at [464, 7] on input "56819628" at bounding box center [532, 18] width 441 height 35
click at [461, 9] on input "56819628" at bounding box center [532, 18] width 441 height 35
click at [458, 10] on input "56819628" at bounding box center [532, 18] width 441 height 35
click at [442, 15] on input "56819628" at bounding box center [532, 18] width 441 height 35
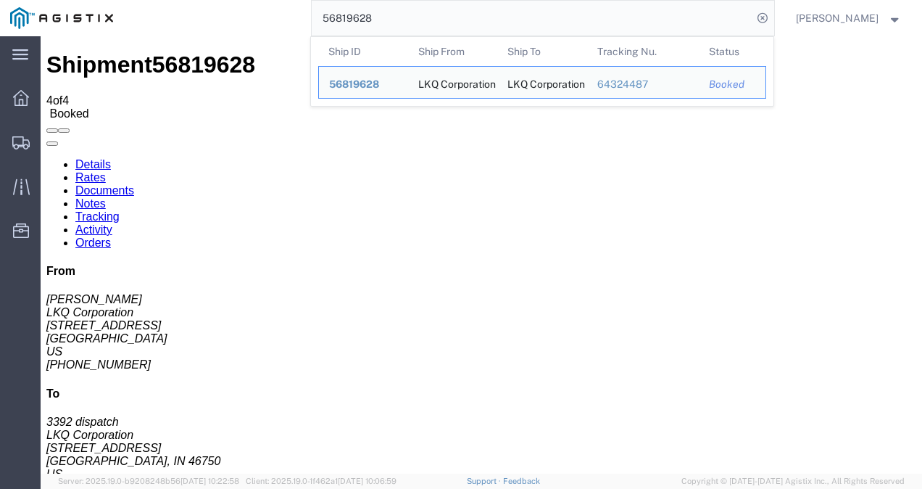
click at [442, 15] on input "56819628" at bounding box center [532, 18] width 441 height 35
paste input "89537"
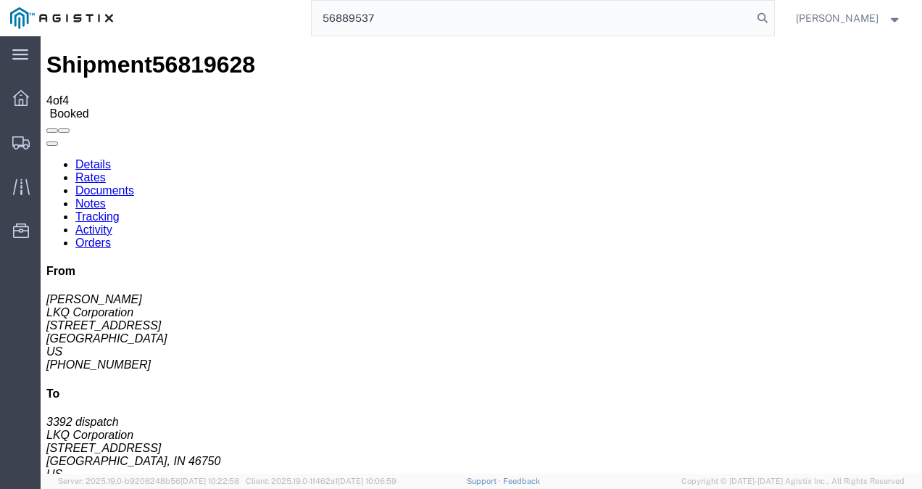
type input "56889537"
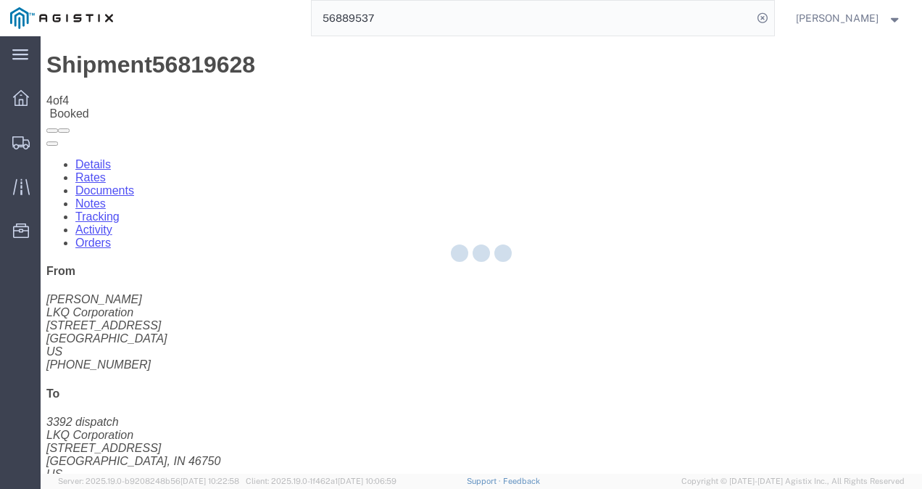
click at [505, 295] on div at bounding box center [482, 254] width 882 height 437
click div
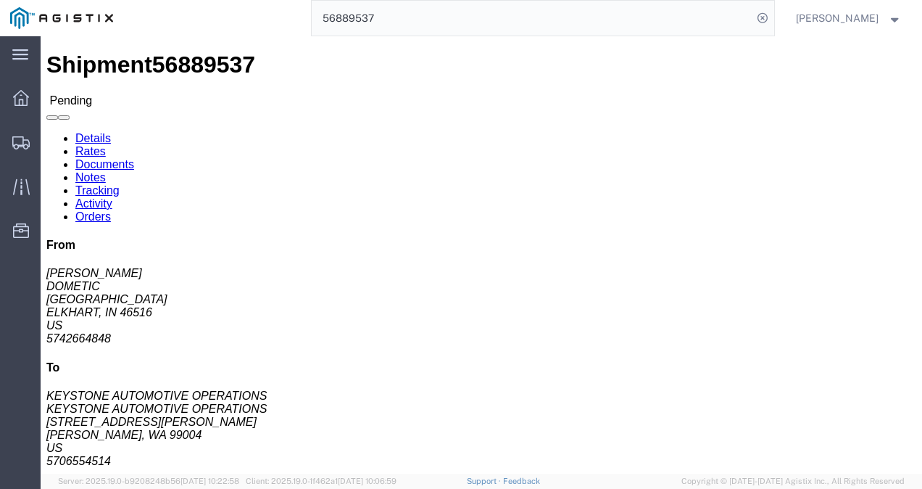
drag, startPoint x: 418, startPoint y: 271, endPoint x: 534, endPoint y: 396, distance: 170.3
click div
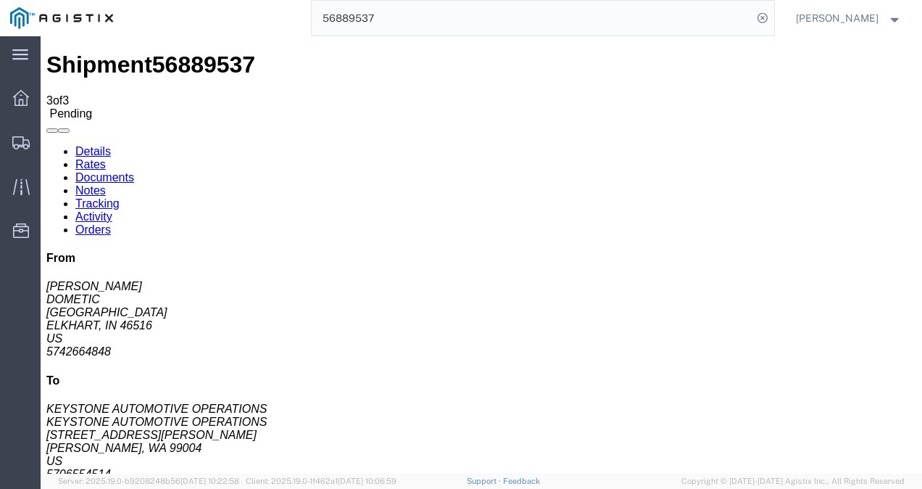
click at [80, 145] on link "Details" at bounding box center [93, 151] width 36 height 12
click button "Enter / Modify Bid"
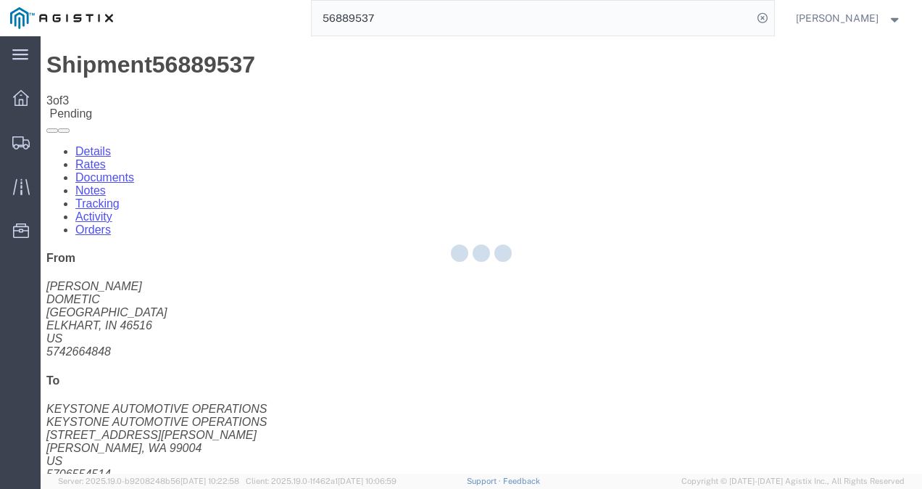
select select "4622"
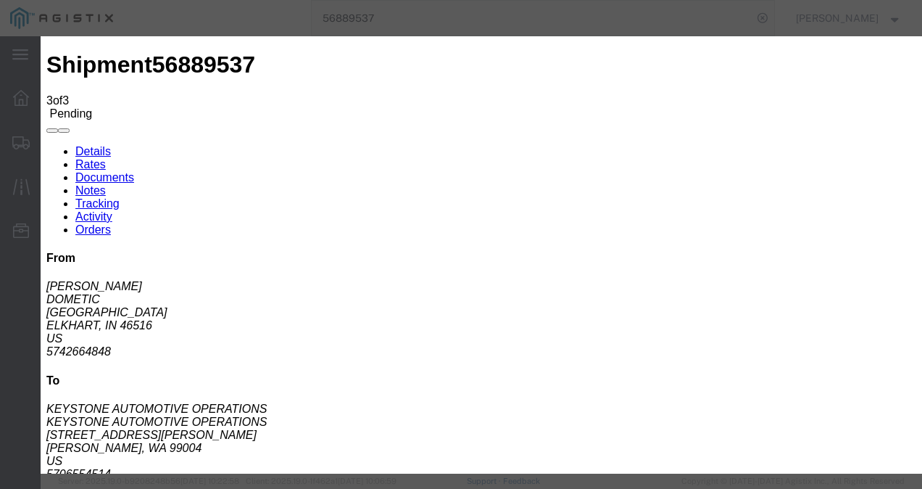
click link "ks_ga - Echo Global Logistics - TL Standard 3 - 5 Day"
drag, startPoint x: 743, startPoint y: 305, endPoint x: 670, endPoint y: 306, distance: 73.2
click div "Select 2 Day Service 3 Axle Winch Truck 3 to 5 Day Service 96L Domestic Flat Ra…"
type input "3100"
click button "Submit"
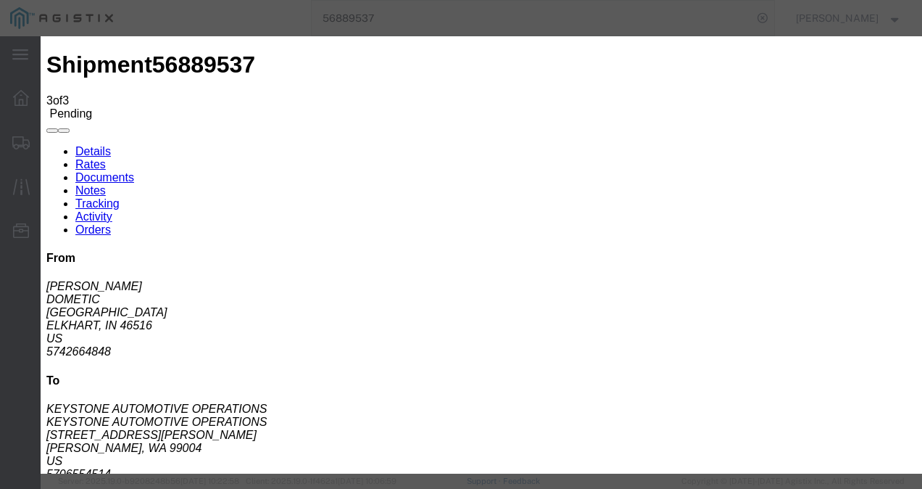
click div
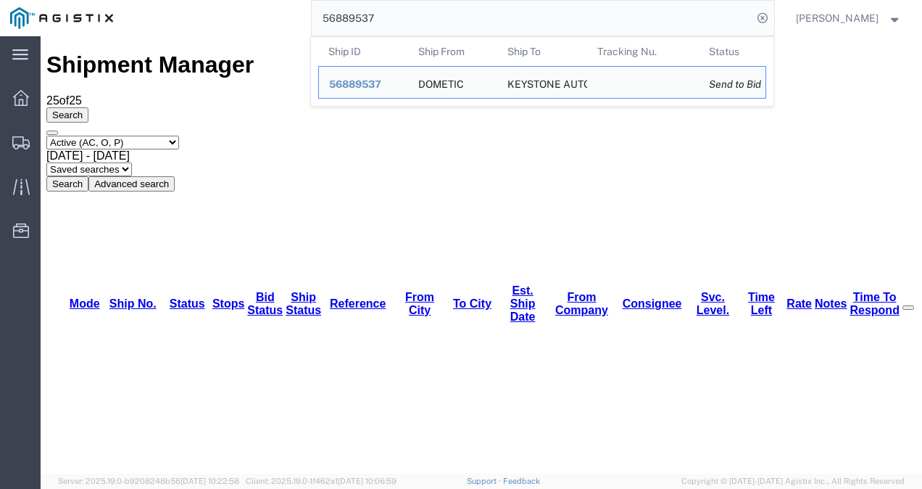
click at [435, 17] on input "56889537" at bounding box center [532, 18] width 441 height 35
paste input "152004"
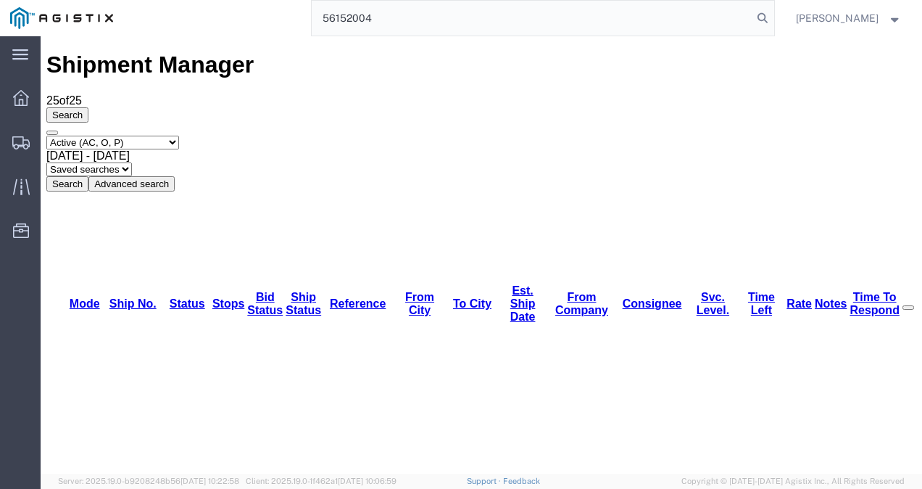
type input "56152004"
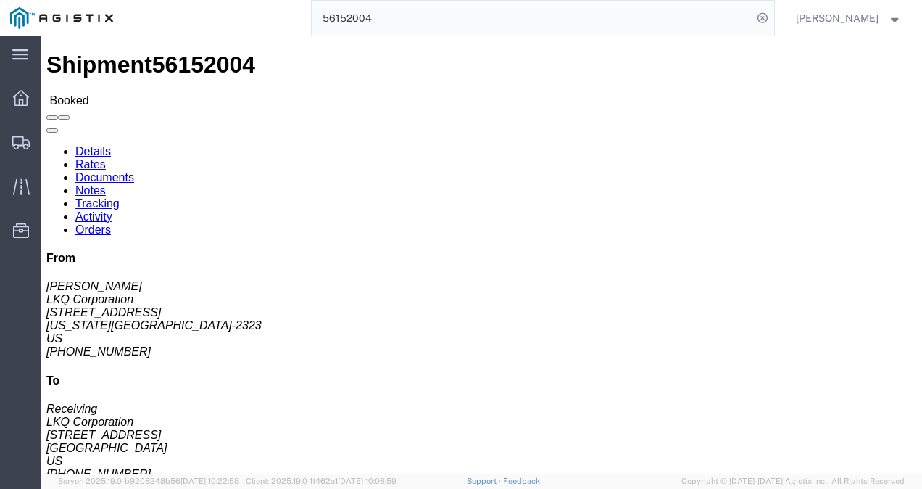
drag, startPoint x: 452, startPoint y: 249, endPoint x: 467, endPoint y: 345, distance: 96.8
click h4 "Routing & Vehicle Information"
